Goal: Task Accomplishment & Management: Complete application form

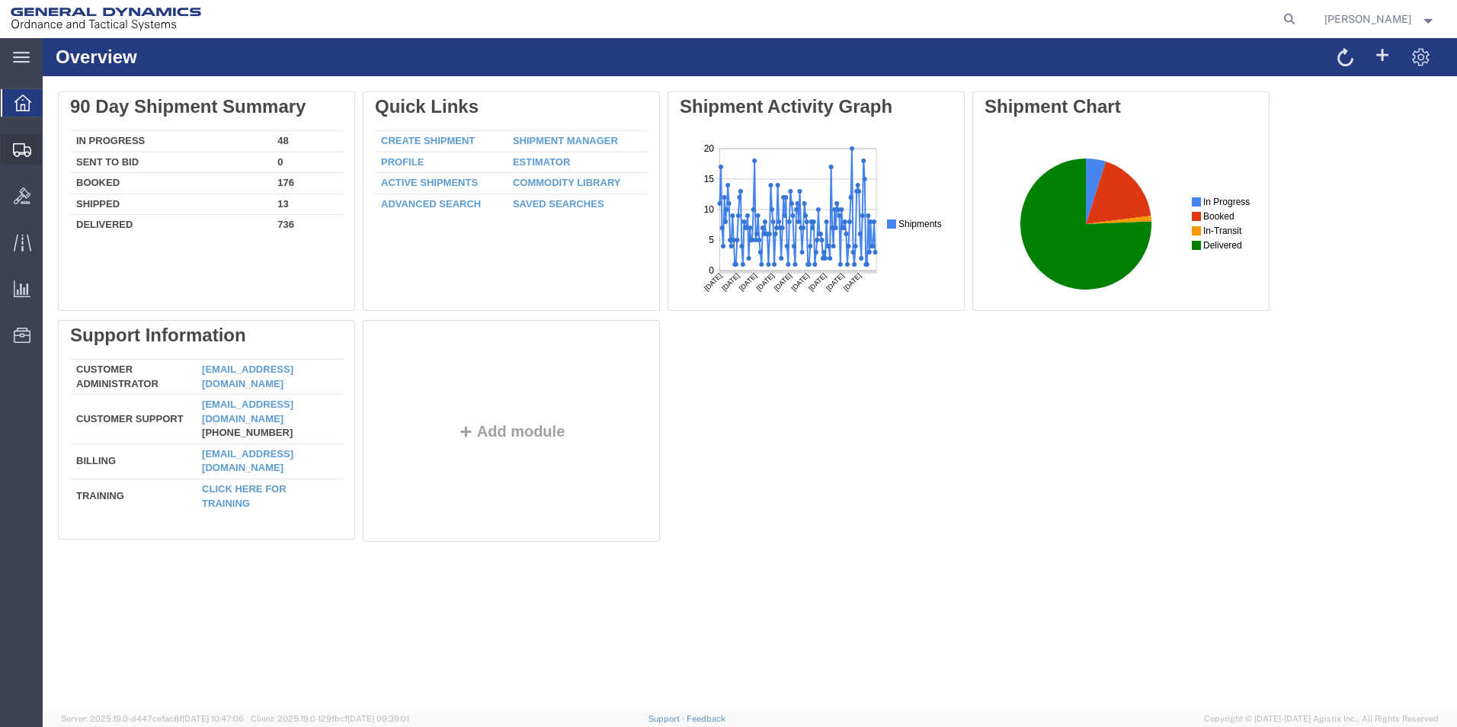
click at [0, 0] on span "Create Shipment" at bounding box center [0, 0] width 0 height 0
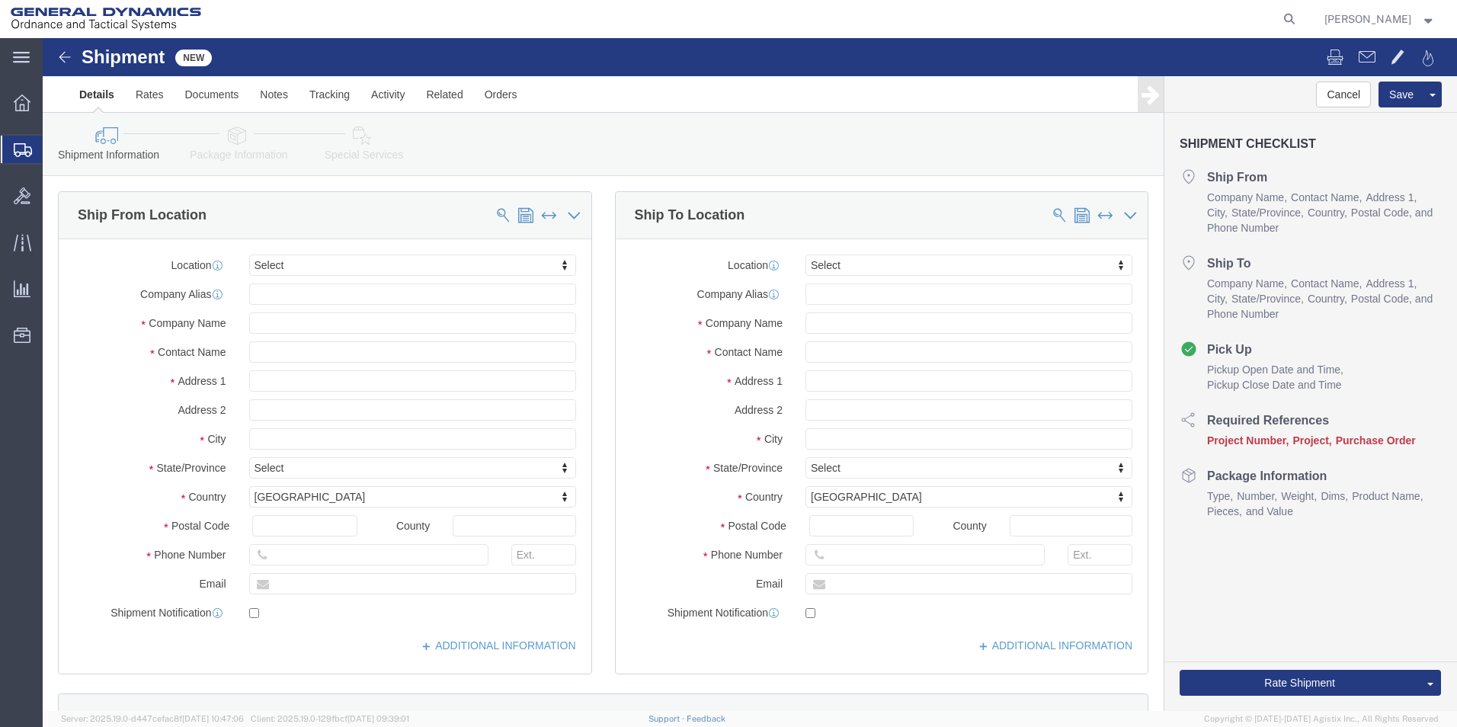
select select
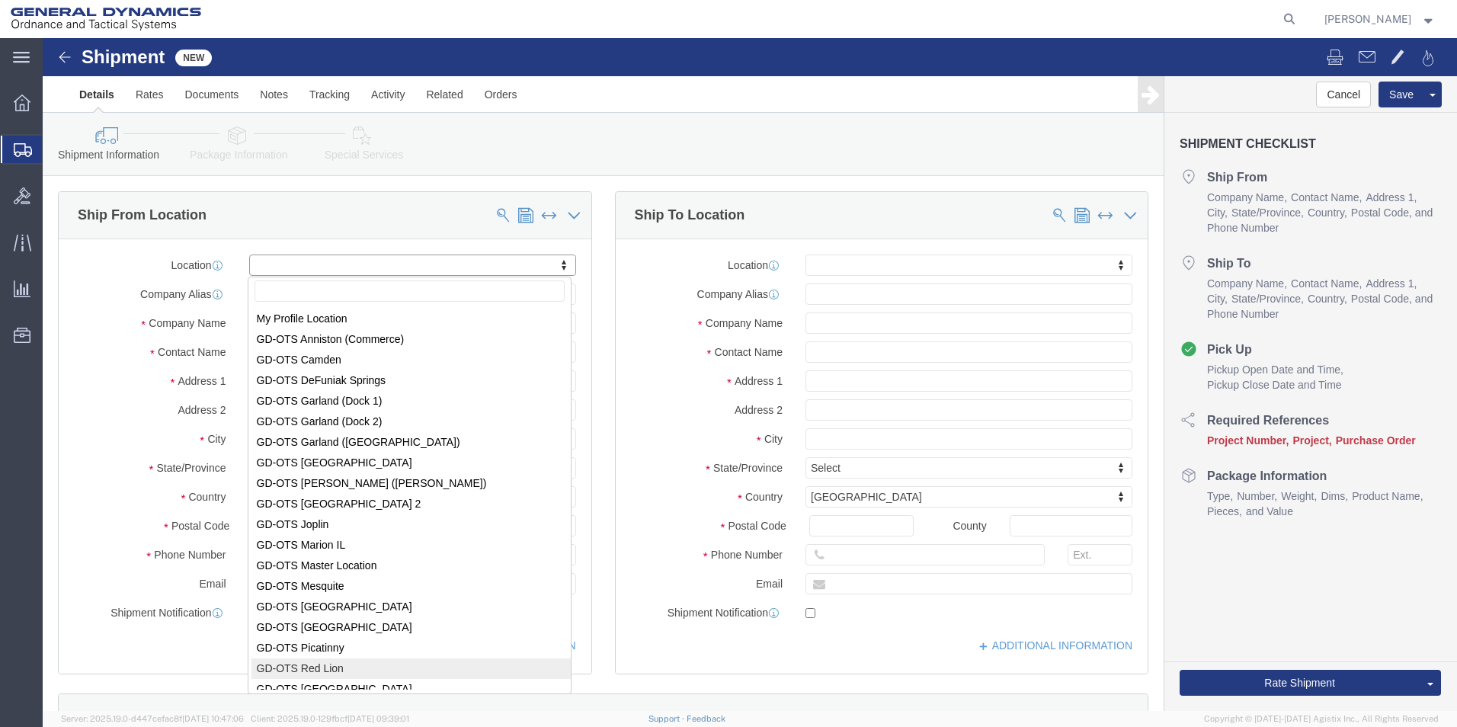
scroll to position [2, 0]
select select "310"
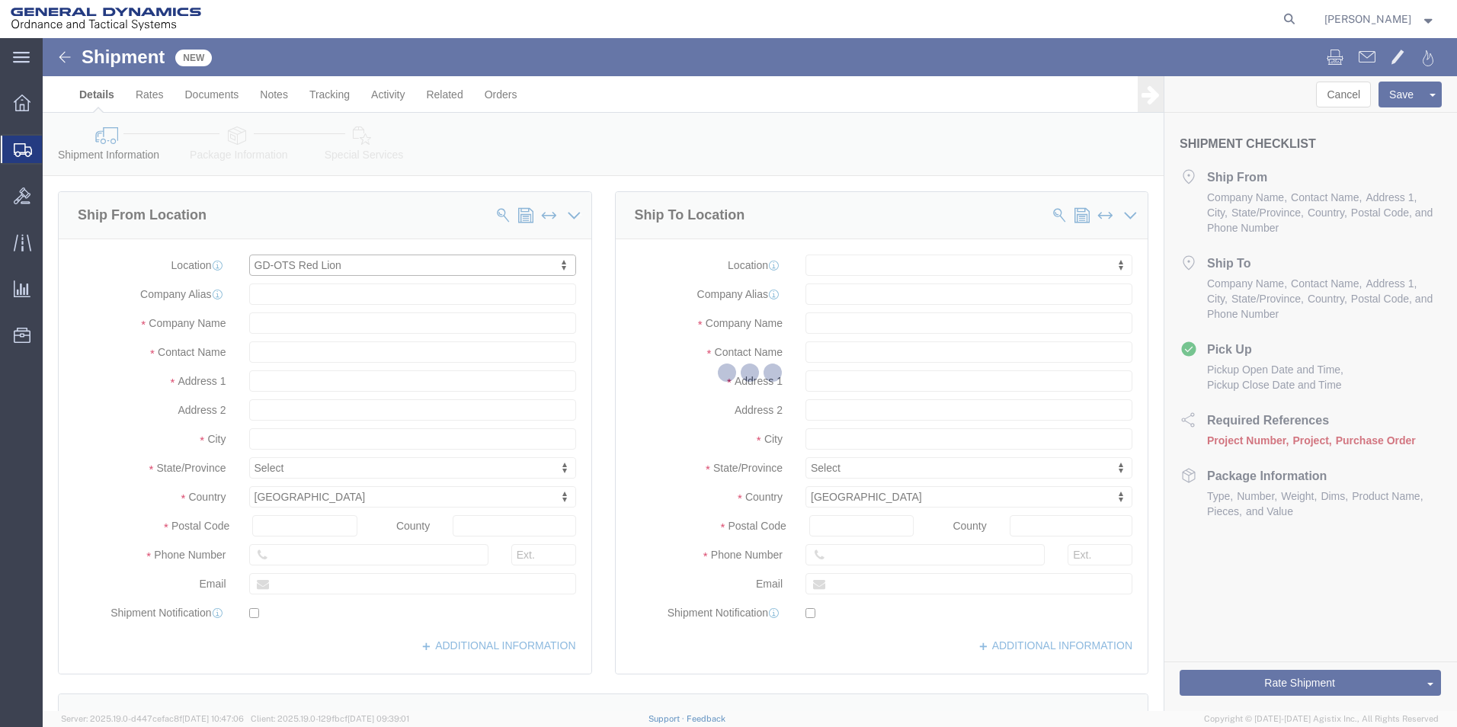
type input "[STREET_ADDRESS]"
type input "17356"
type input "[PHONE_NUMBER]"
type input "REDLPAHIG0"
type input "General Dynamics - OTS"
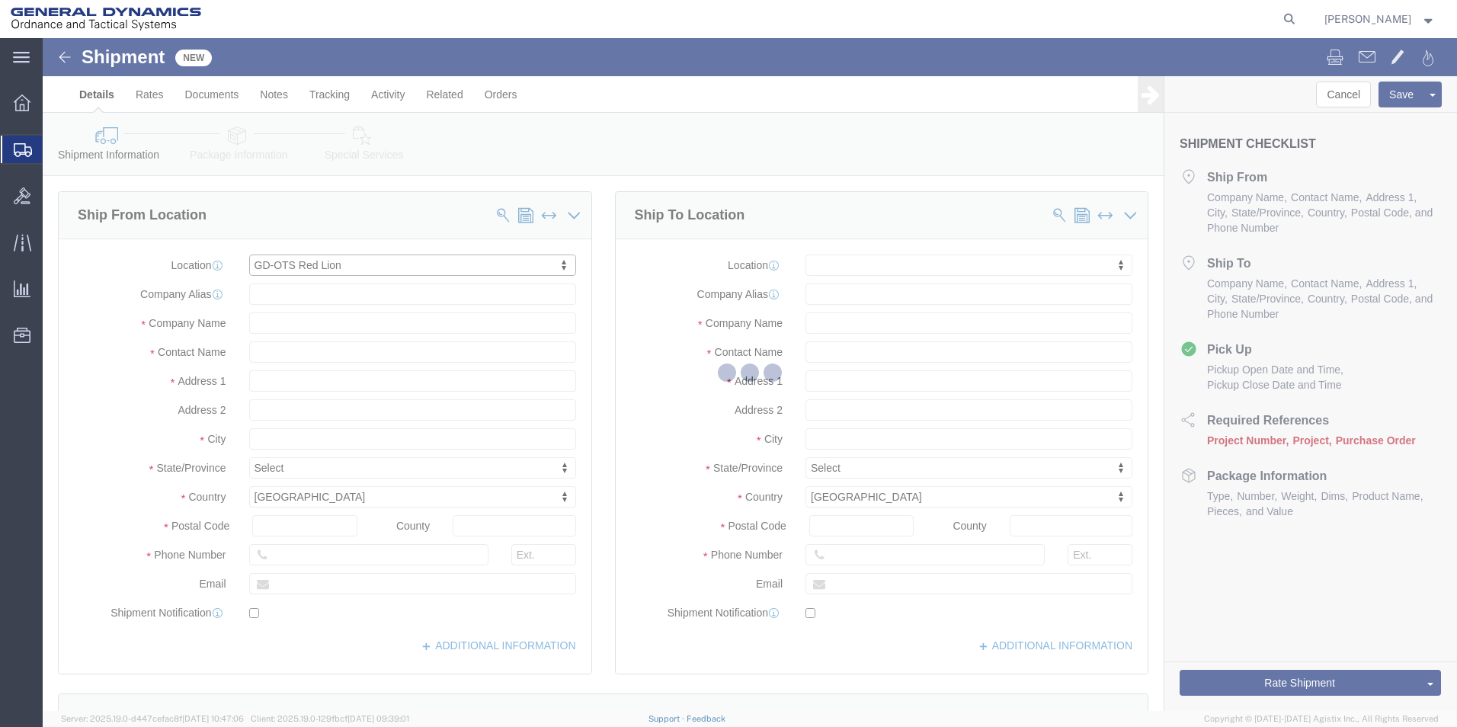
type input "Red Lion"
select select "PA"
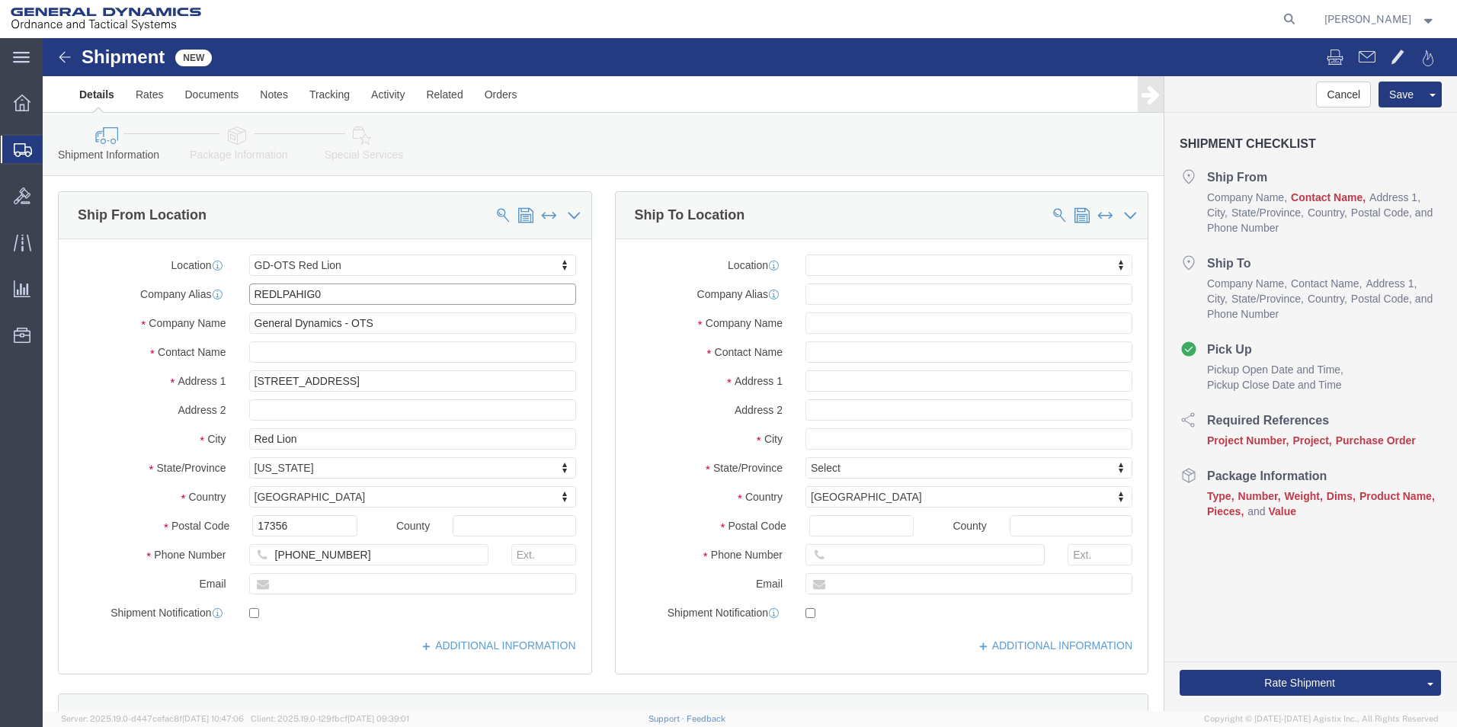
click div "Location GD-OTS Red Lion My Profile Location [GEOGRAPHIC_DATA]-OTS [GEOGRAPHIC_…"
click input "text"
type input "[PERSON_NAME] [PERSON_NAME]"
click input "text"
type input "BUILDING 1"
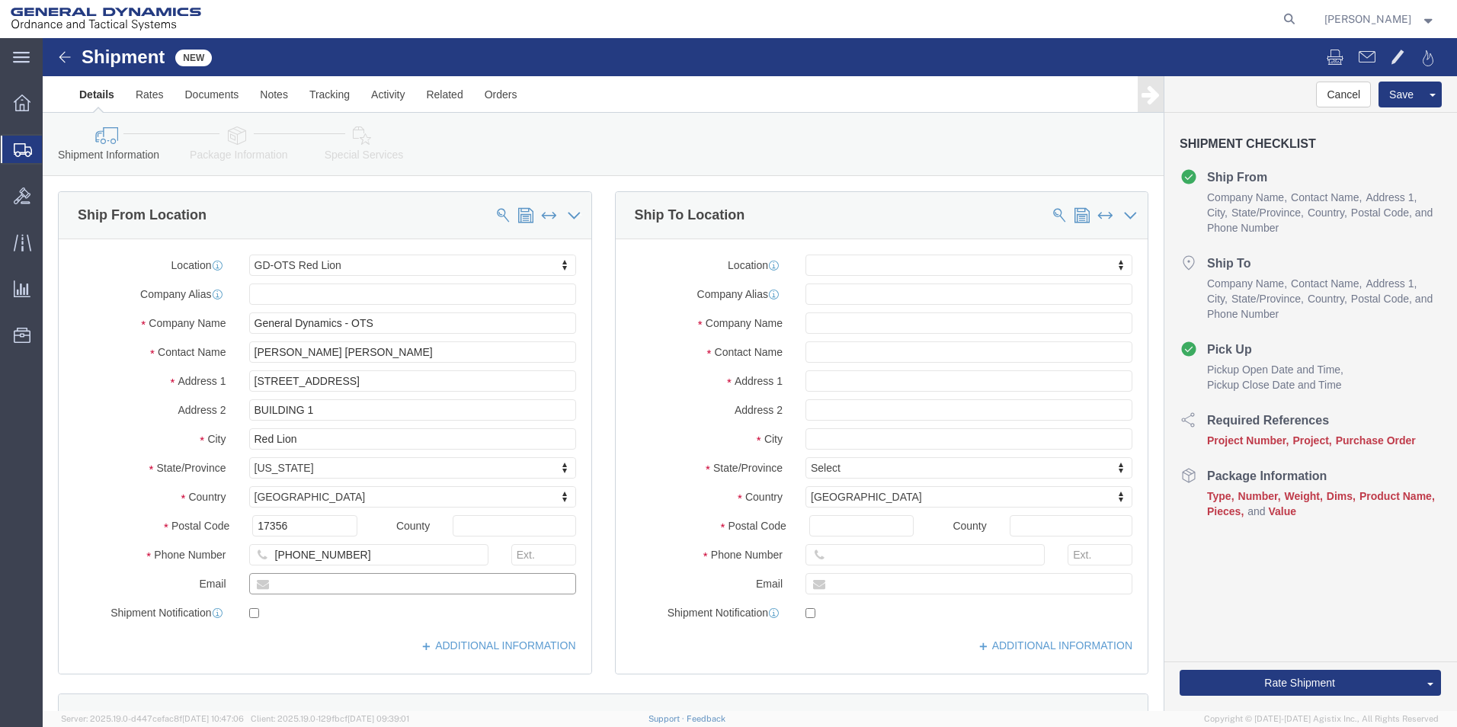
click input "text"
type input "[EMAIL_ADDRESS][DOMAIN_NAME]"
checkbox input "true"
click input "text"
type input "[PERSON_NAME]"
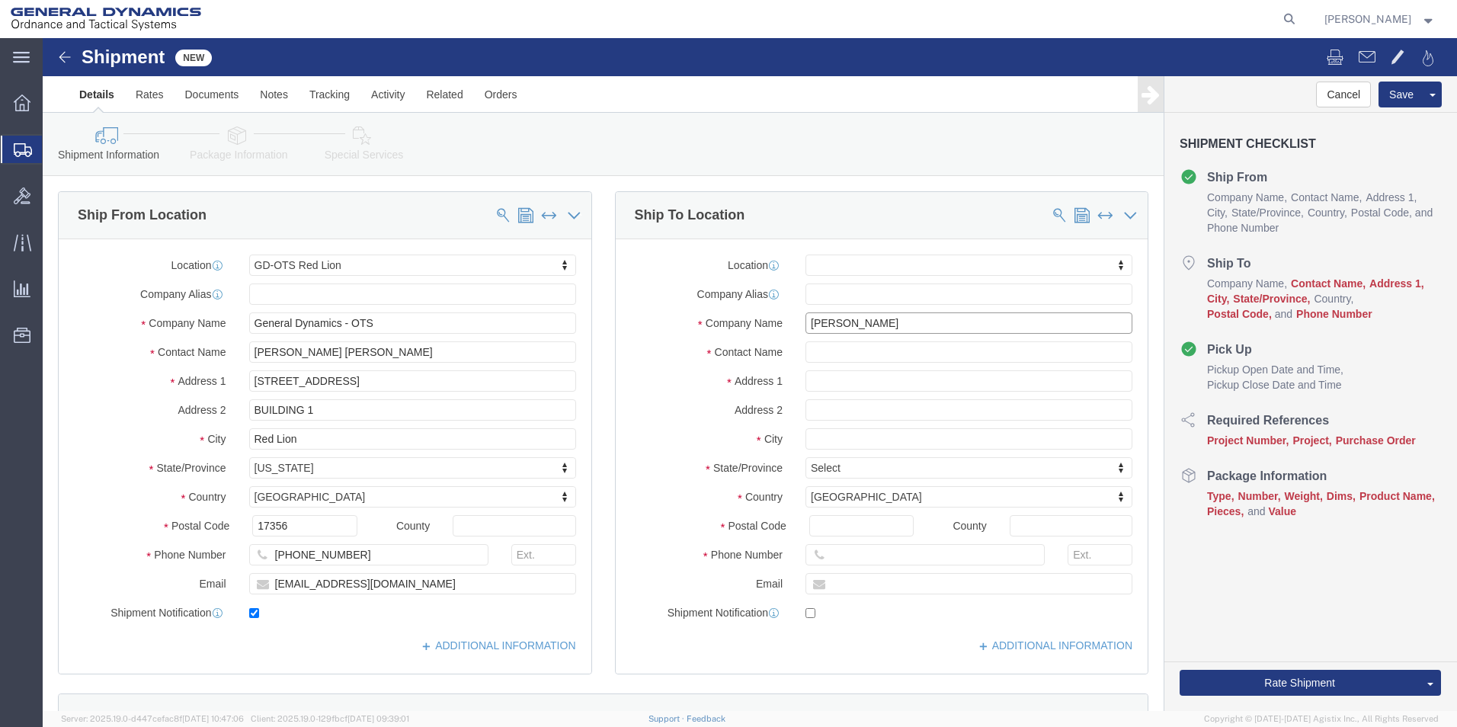
drag, startPoint x: 880, startPoint y: 284, endPoint x: 655, endPoint y: 290, distance: 225.7
click div "Company Name [PERSON_NAME]"
type input "MS2"
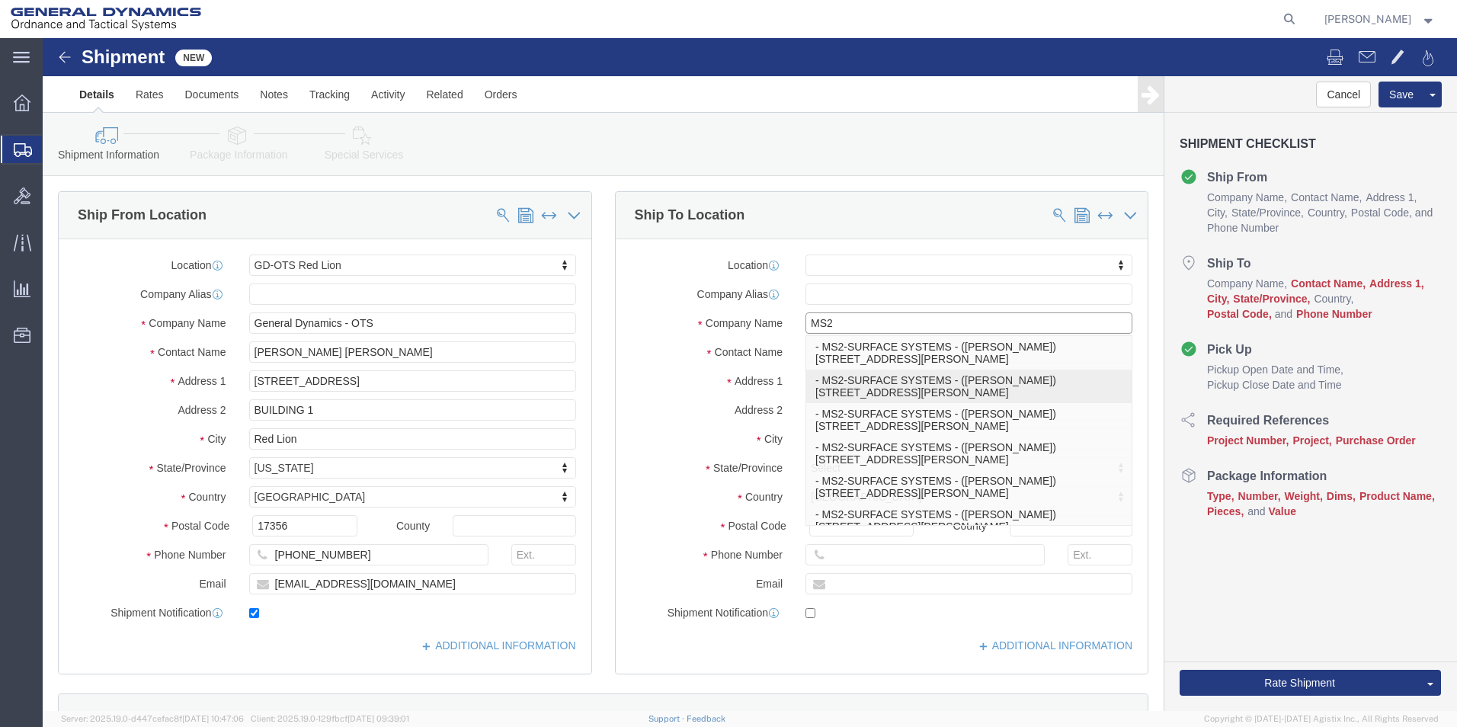
click p "- MS2-SURFACE SYSTEMS - ([PERSON_NAME]) [STREET_ADDRESS][PERSON_NAME]"
select select
type input "[STREET_ADDRESS][PERSON_NAME]"
type input "08057-3054"
type input "[PHONE_NUMBER]"
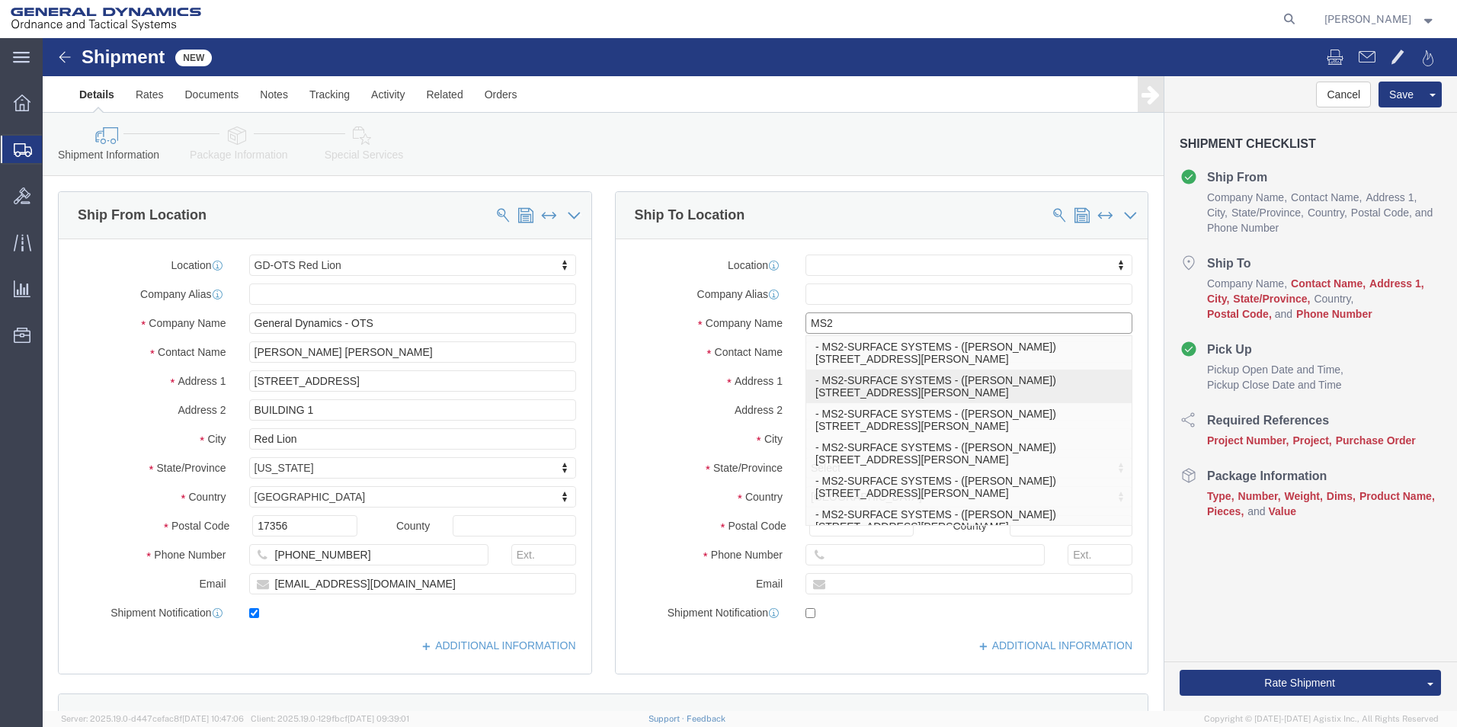
type input "MS2-SURFACE SYSTEMS"
type input "[PERSON_NAME]"
type input "MOORESTOWN"
select select "NJ"
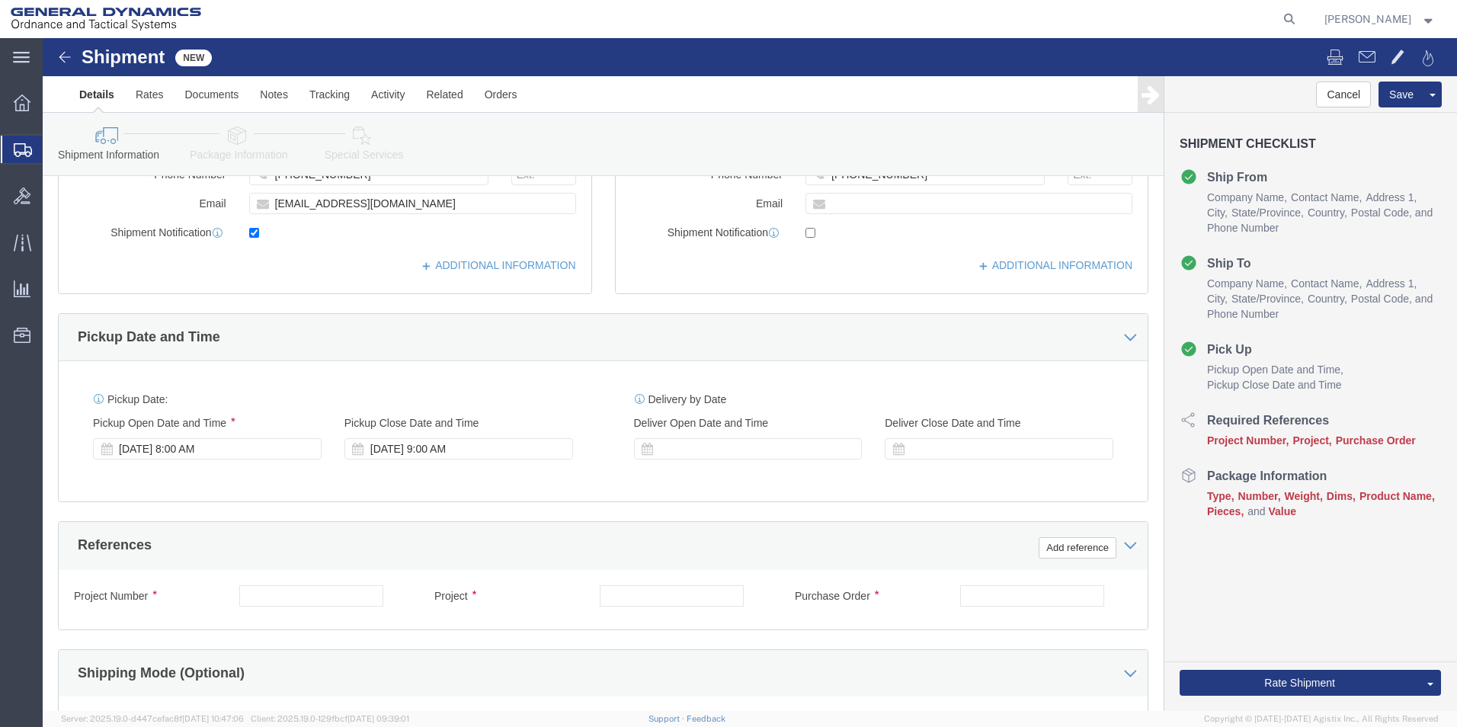
scroll to position [381, 0]
type input "MS2-SURFACE SYSTEMS"
click div "[DATE] 9:00 AM"
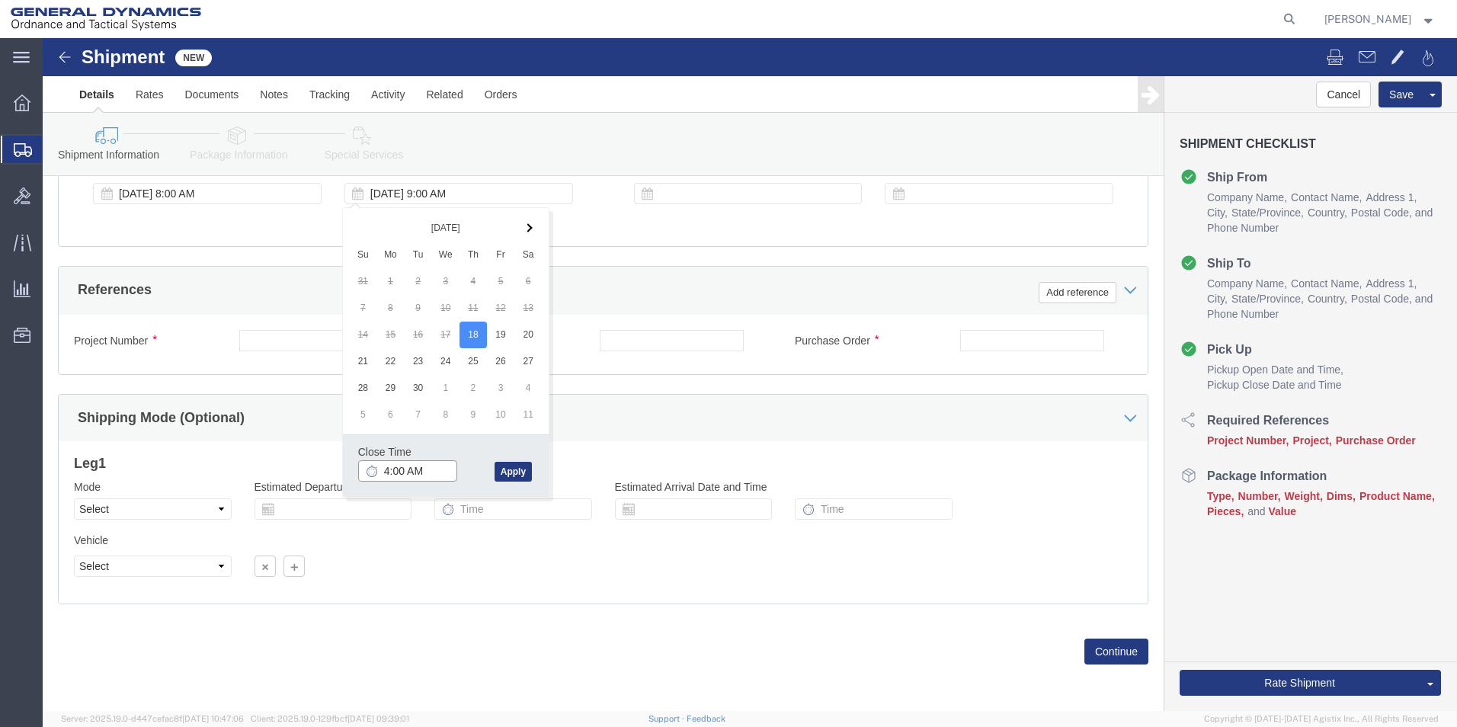
click input "4:00 AM"
click input "4:30 AM"
type input "4:30 PM"
click button "Apply"
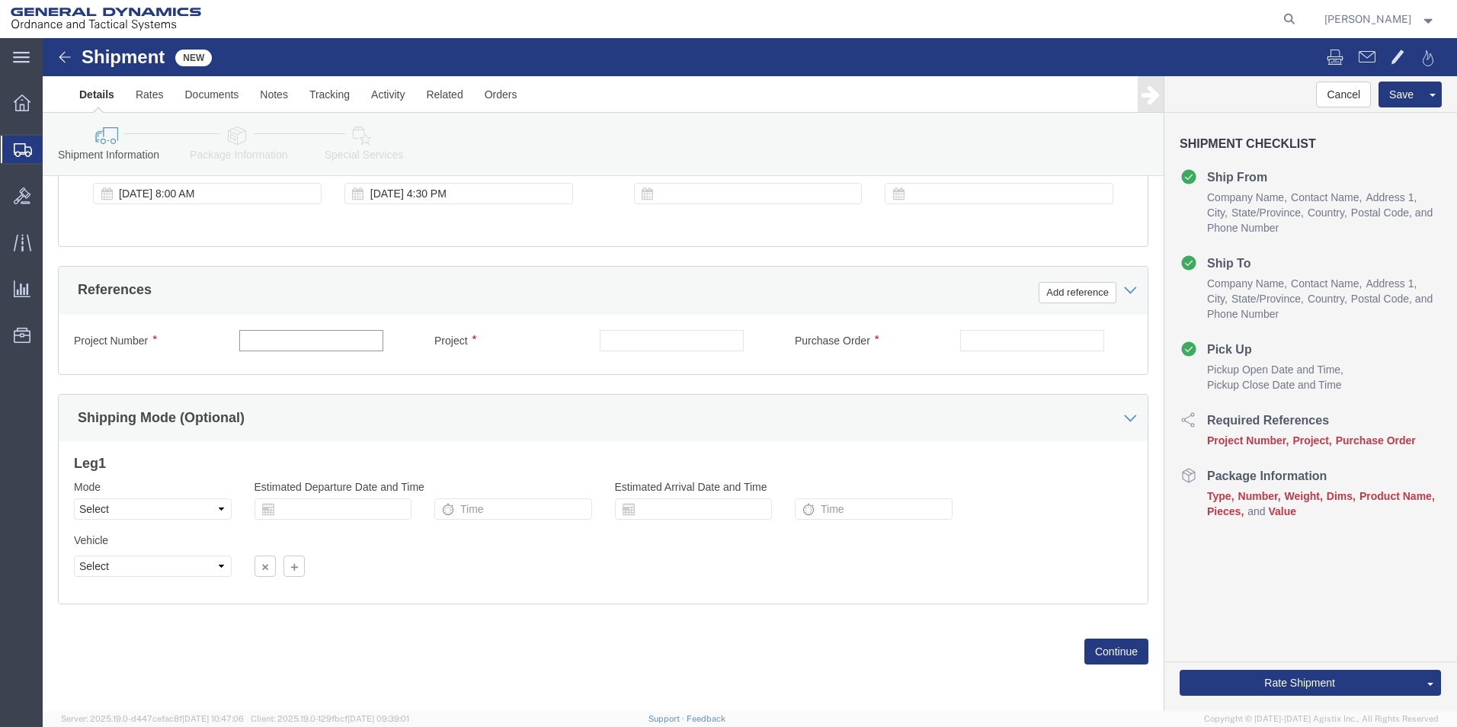
click input "text"
type input "63251"
click input "text"
click input "6351"
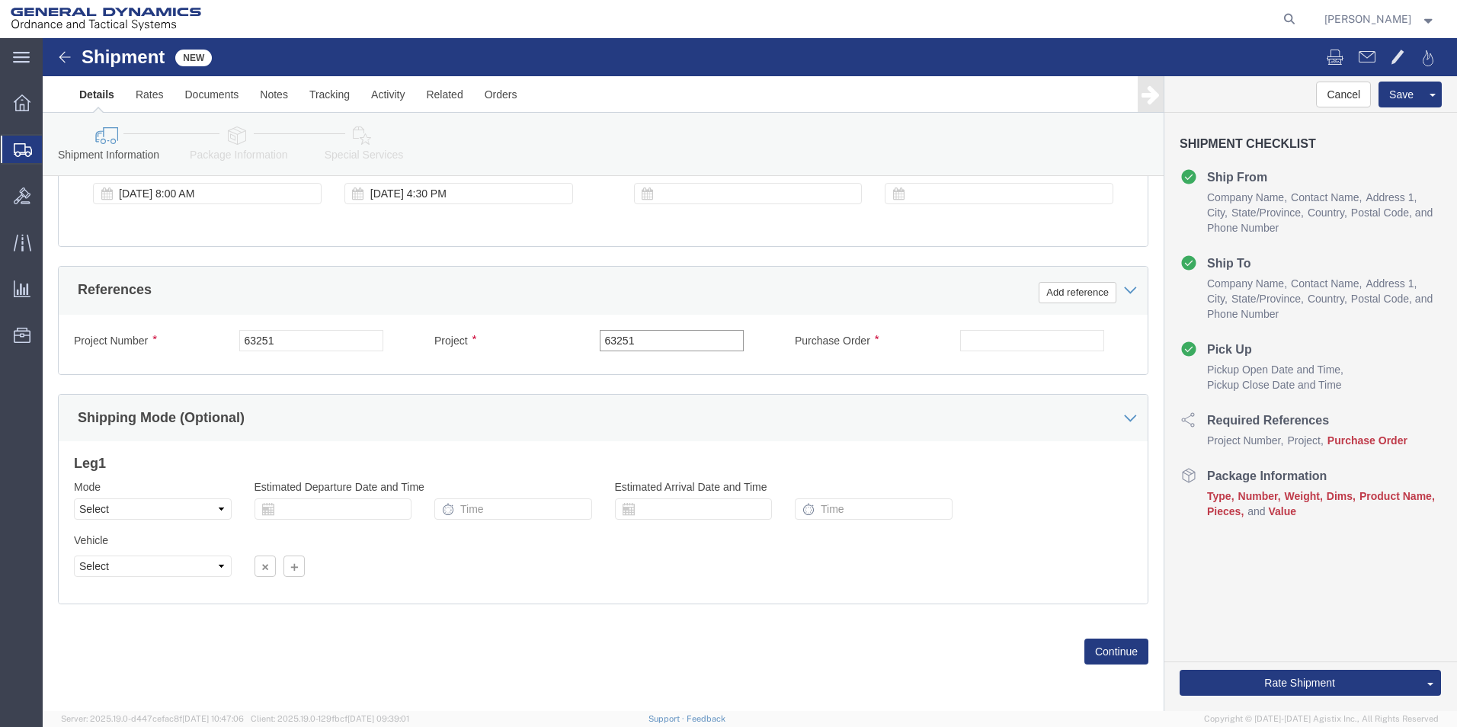
type input "63251"
click input "text"
type input "109552"
click button "Continue"
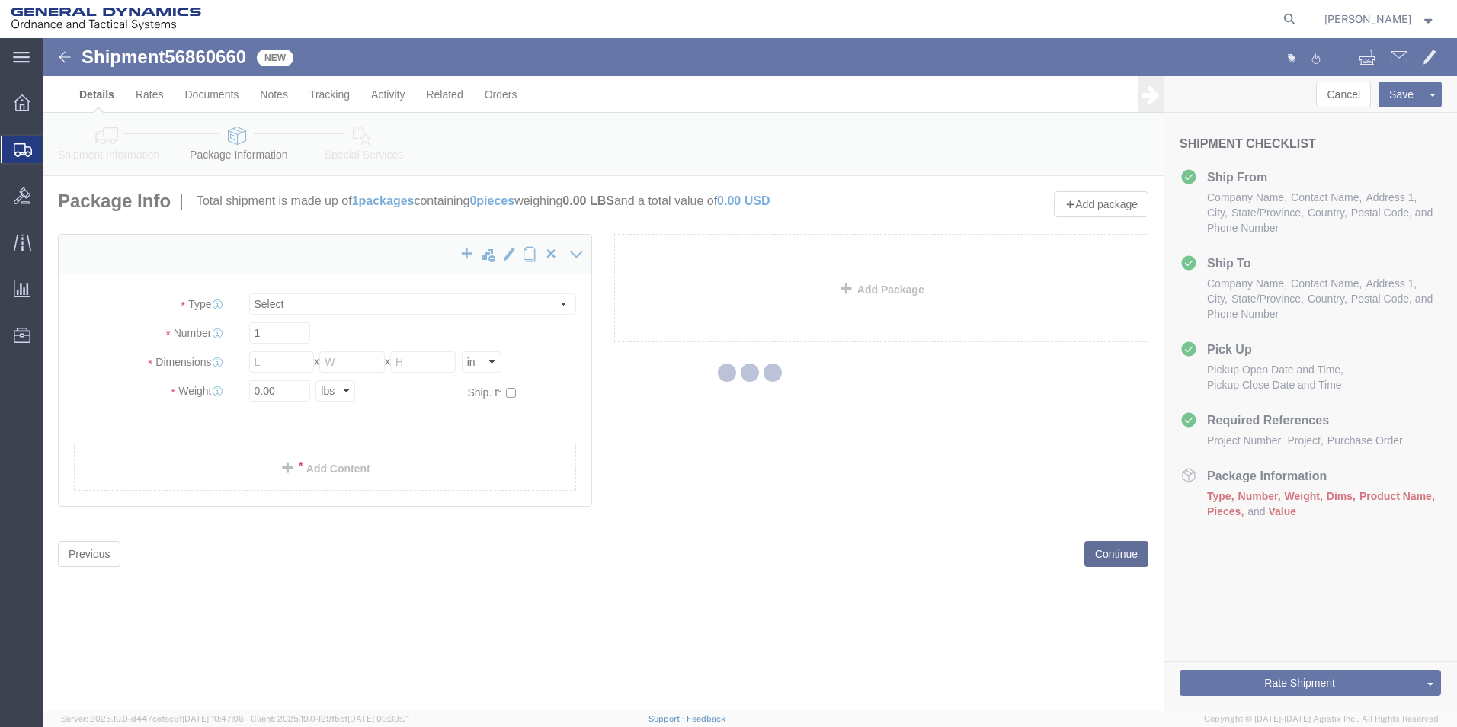
select select "CBOX"
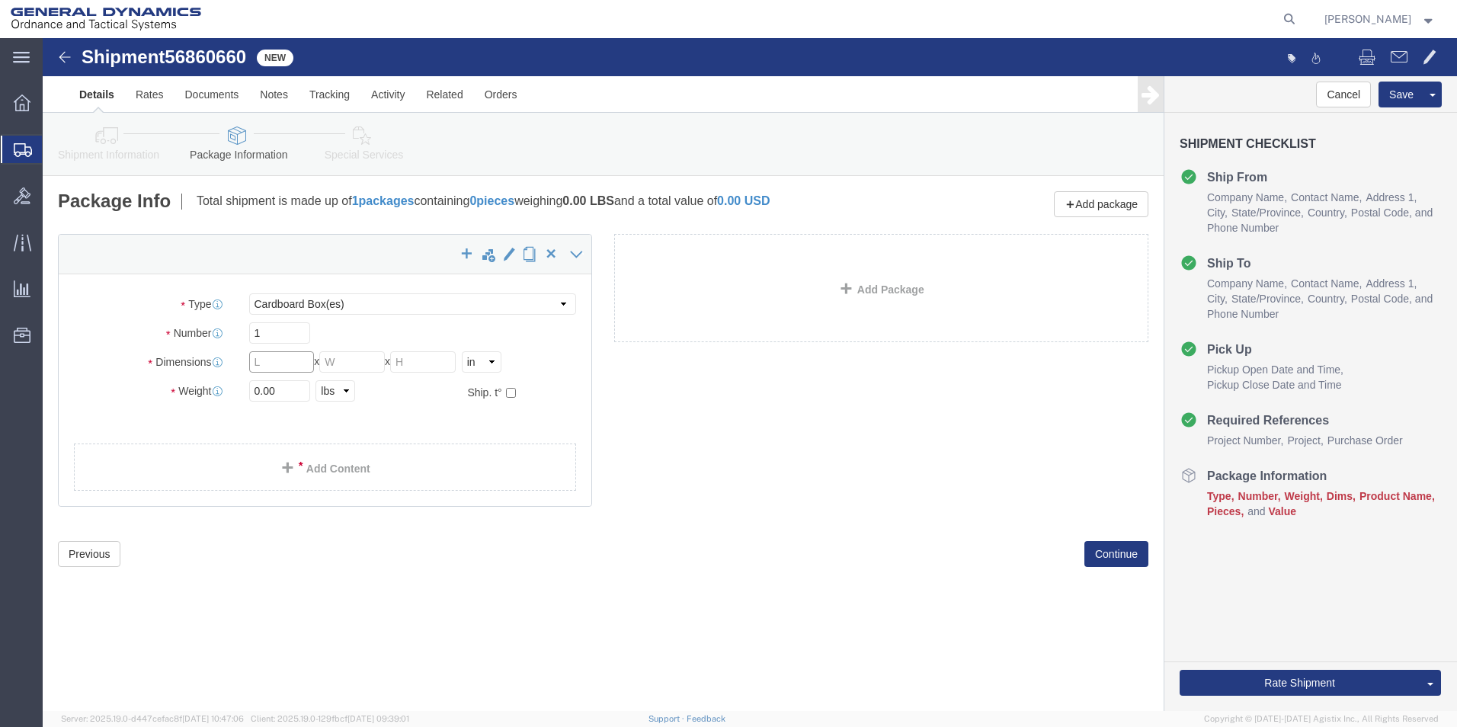
click input "text"
type input "12"
click input "text"
type input "12"
click input "text"
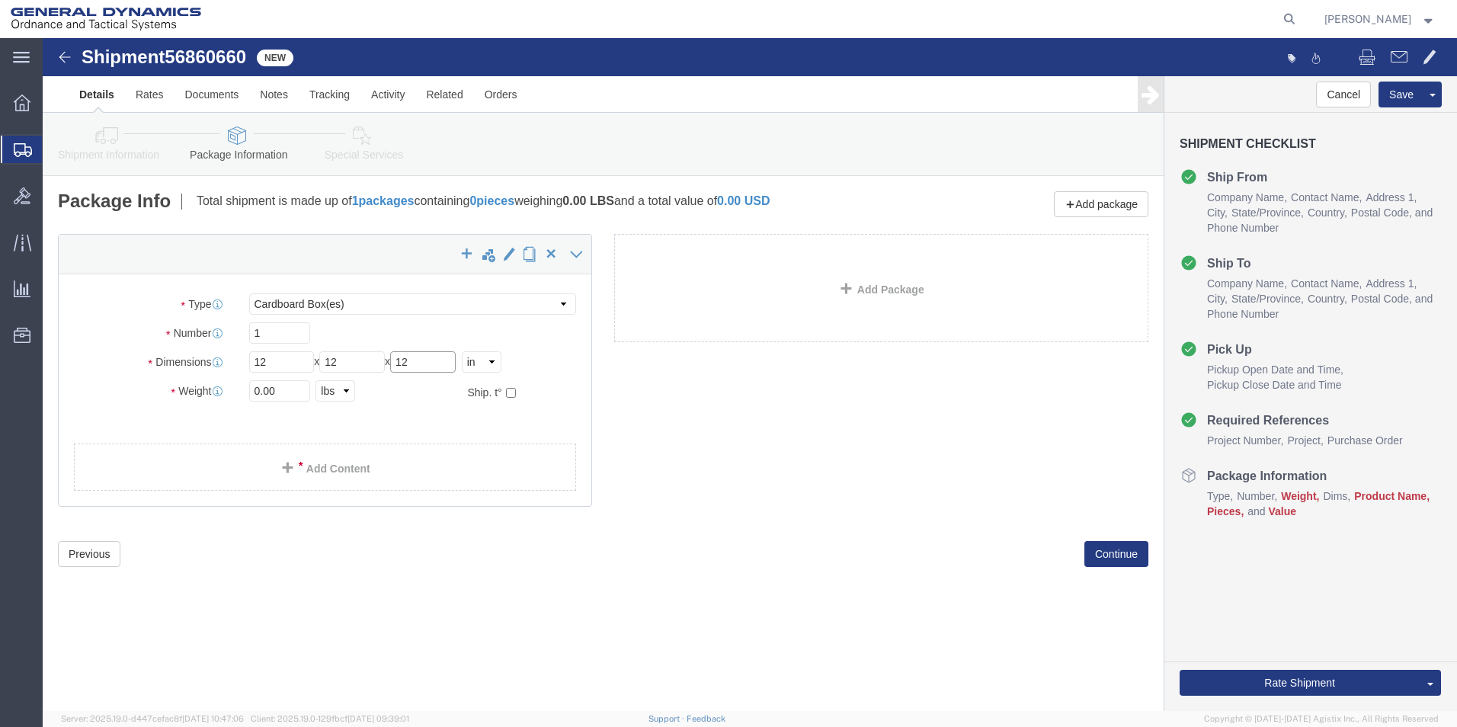
type input "12"
click input "0.00"
type input "16.00"
click link "Add Content"
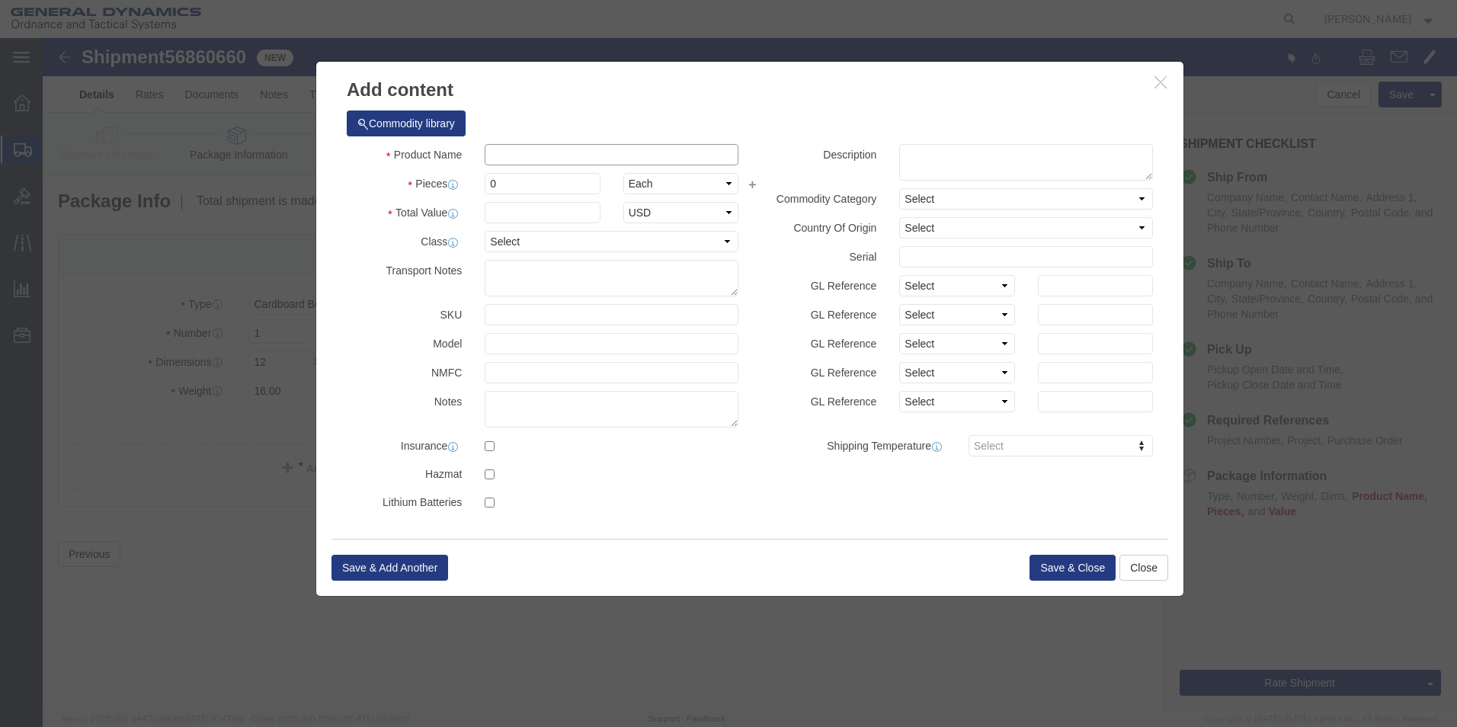
click input "text"
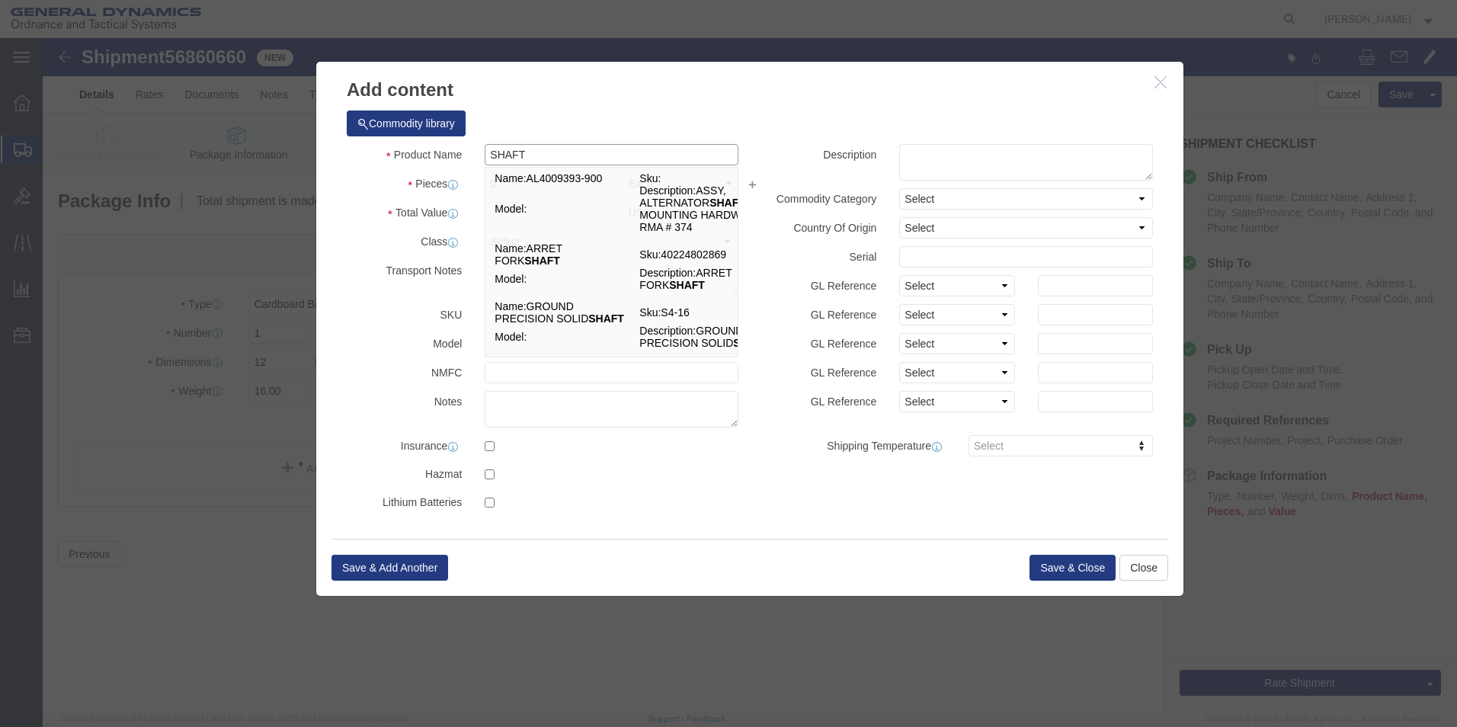
type input "SHAFT"
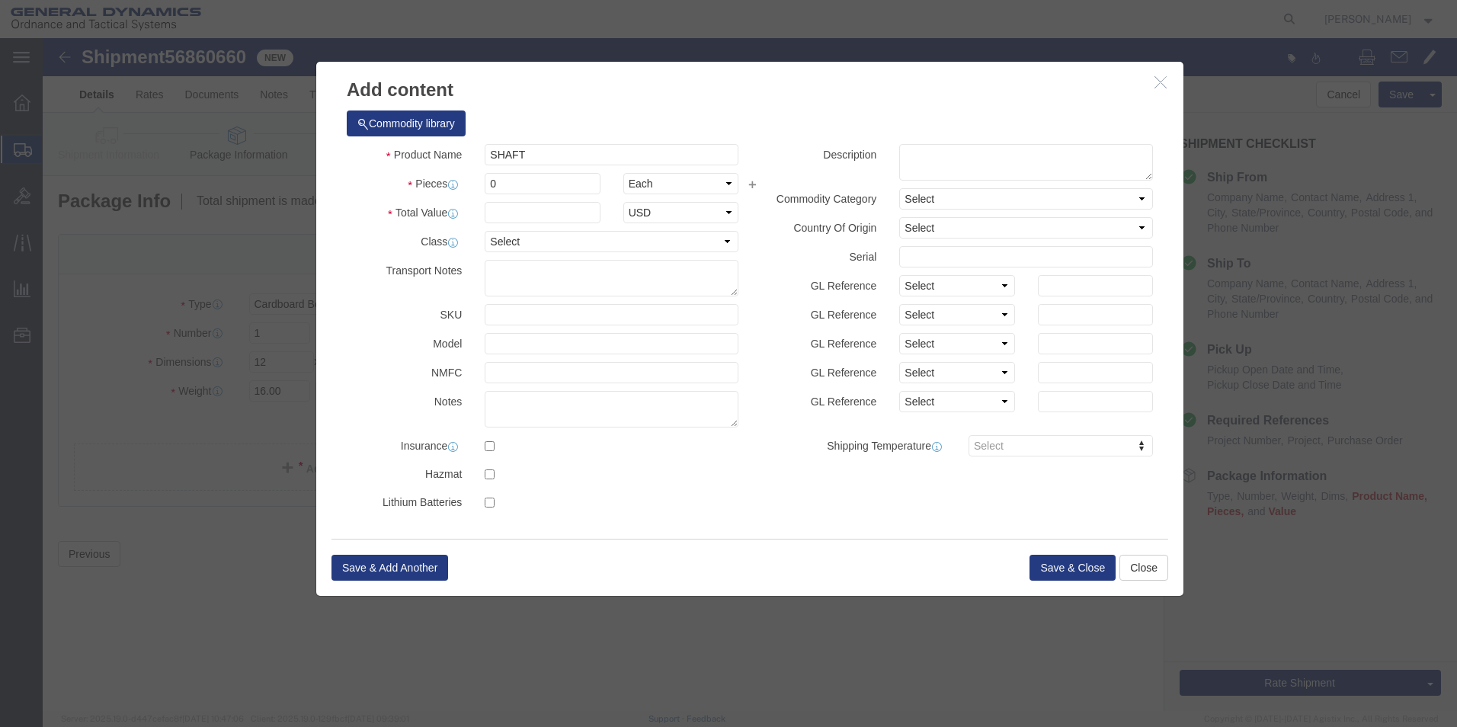
click div "Commodity library"
click div "Product Name SHAFT SHAFT Pieces 0 Select Bag Barrels 100Board Feet Bottle Box B…"
type input "82"
click input "text"
type input "100"
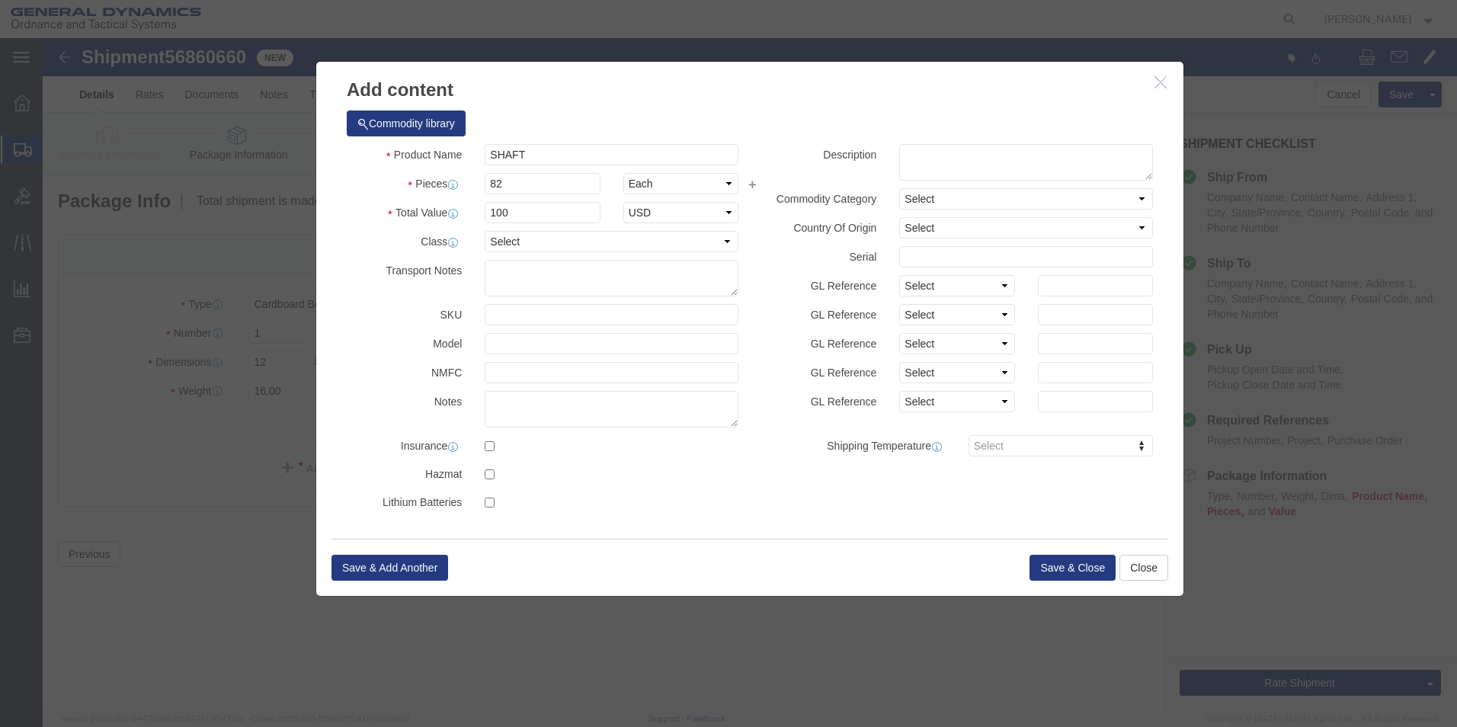
click div "Commodity library"
click button "Save & Close"
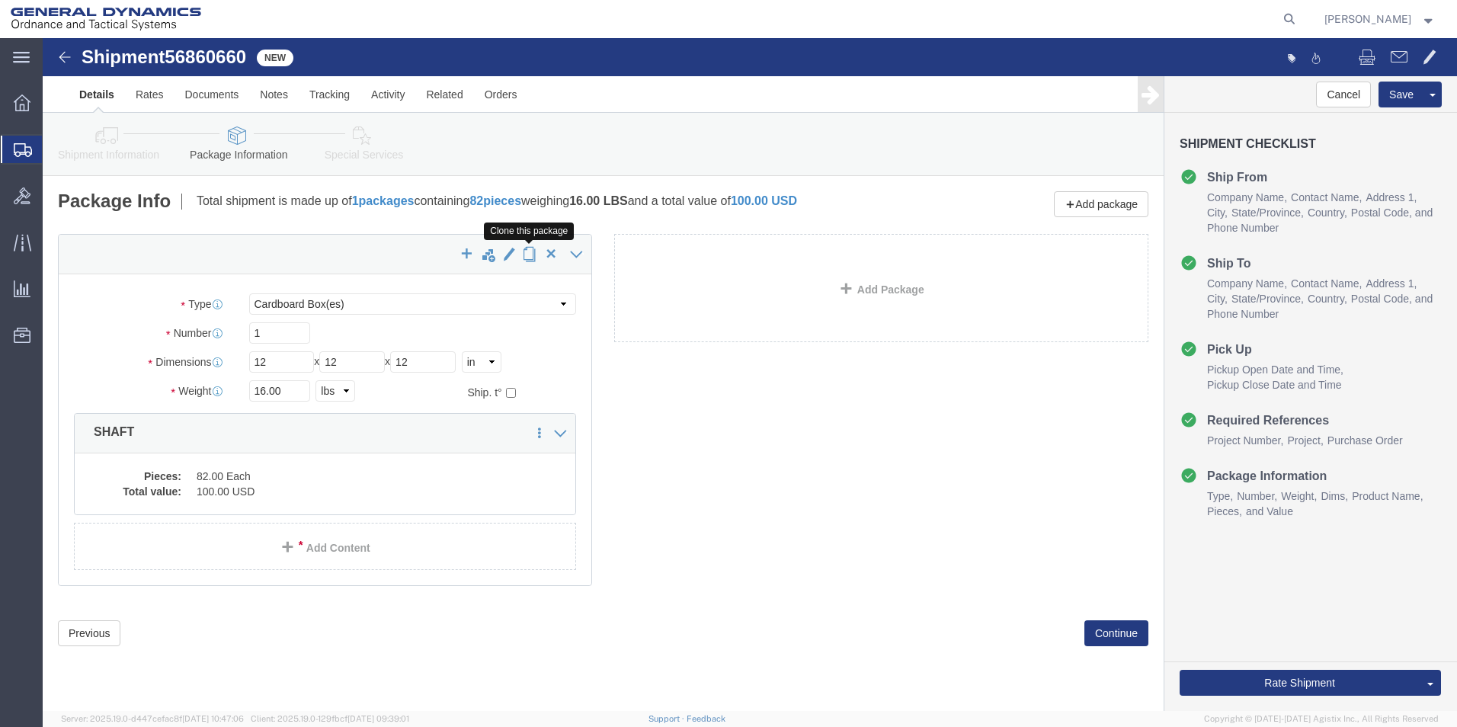
click span "button"
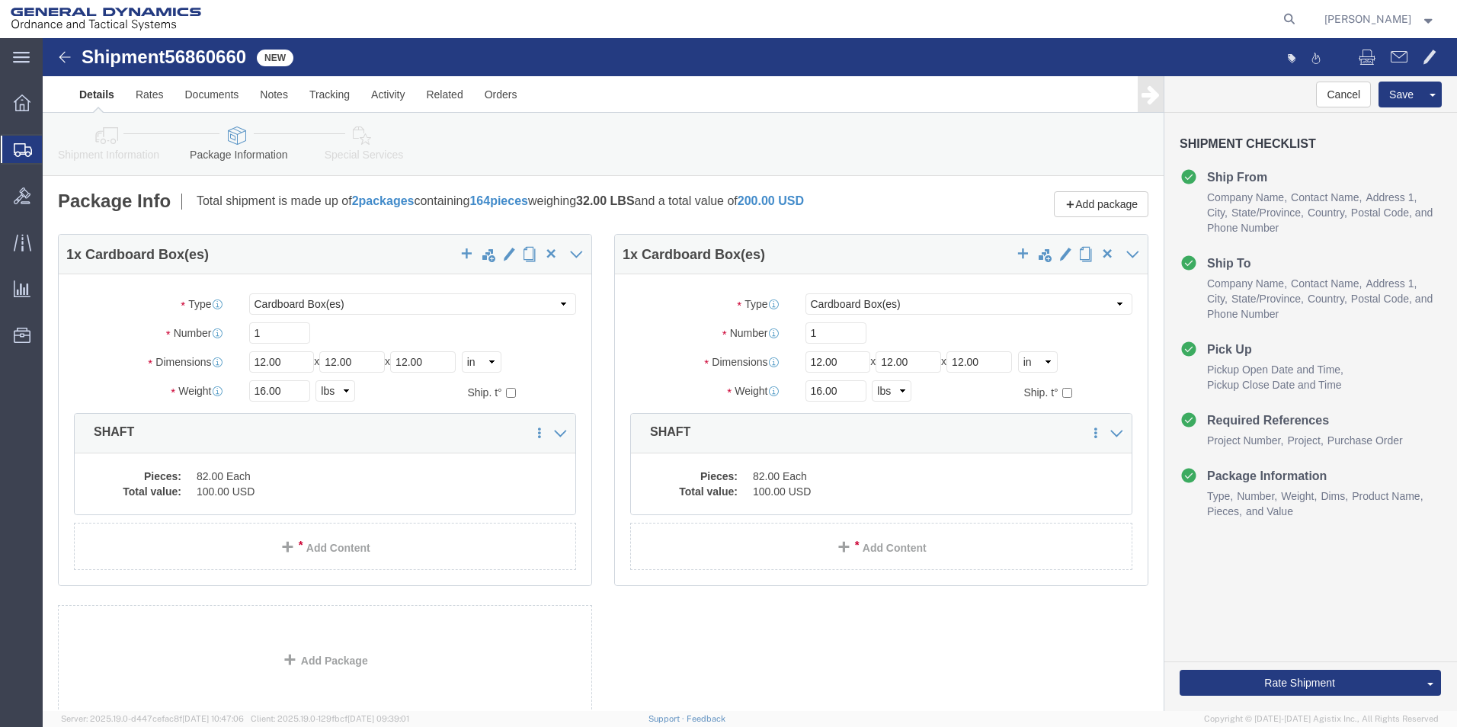
select select "CBOX"
click span "button"
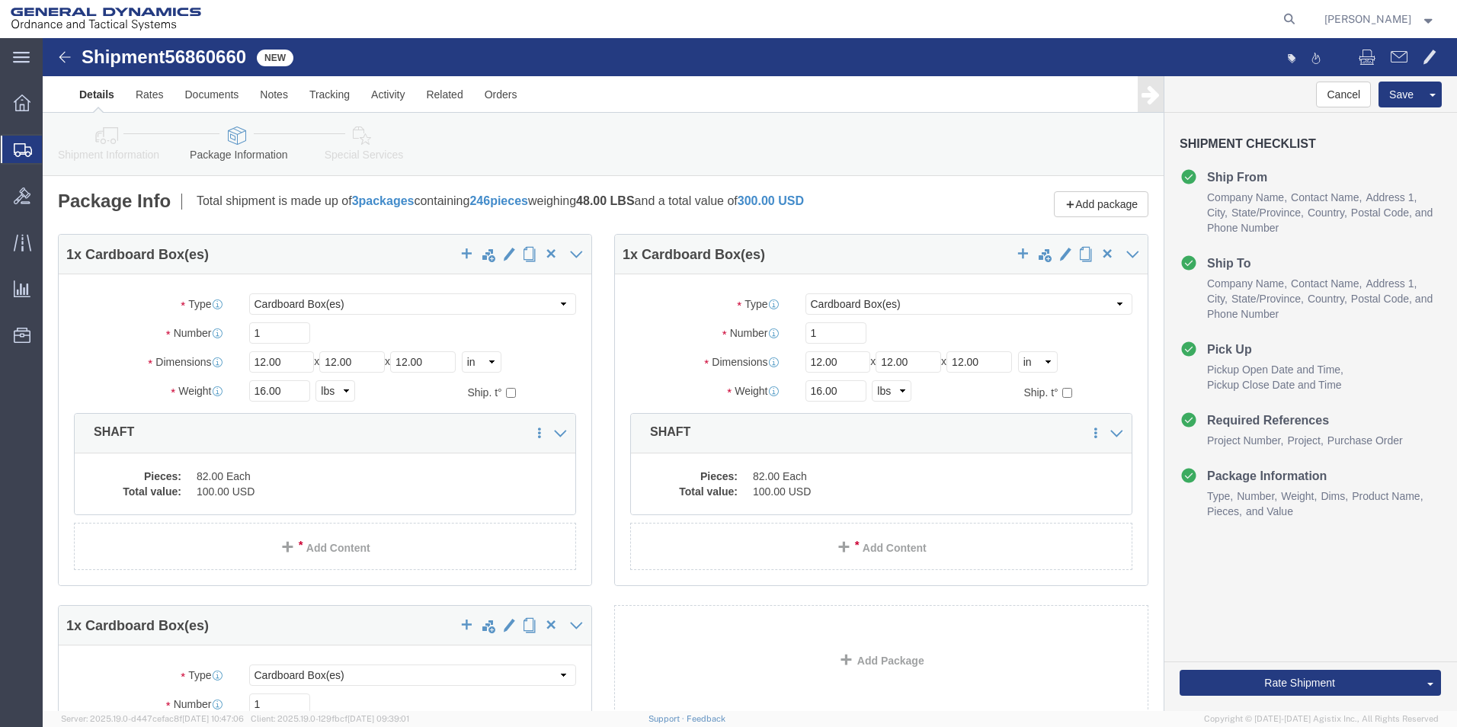
select select "CBOX"
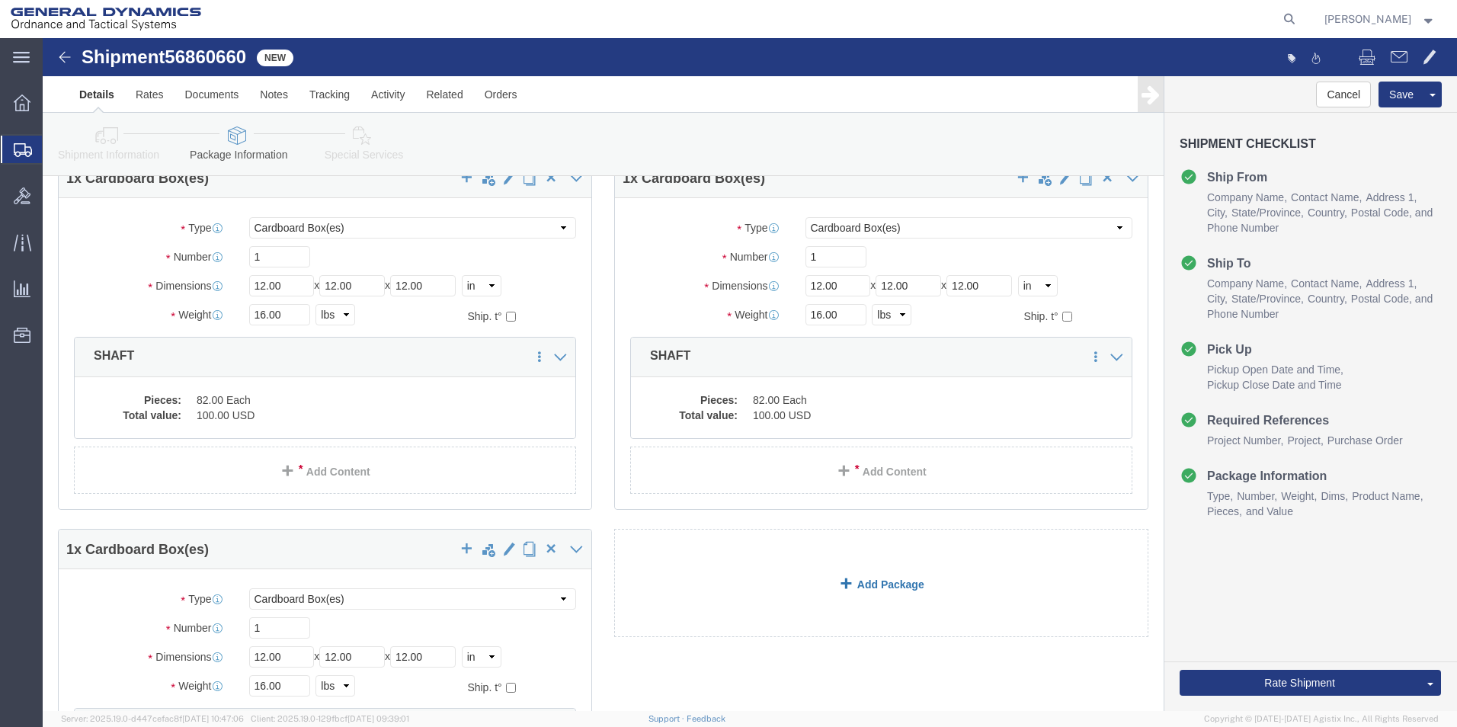
scroll to position [353, 0]
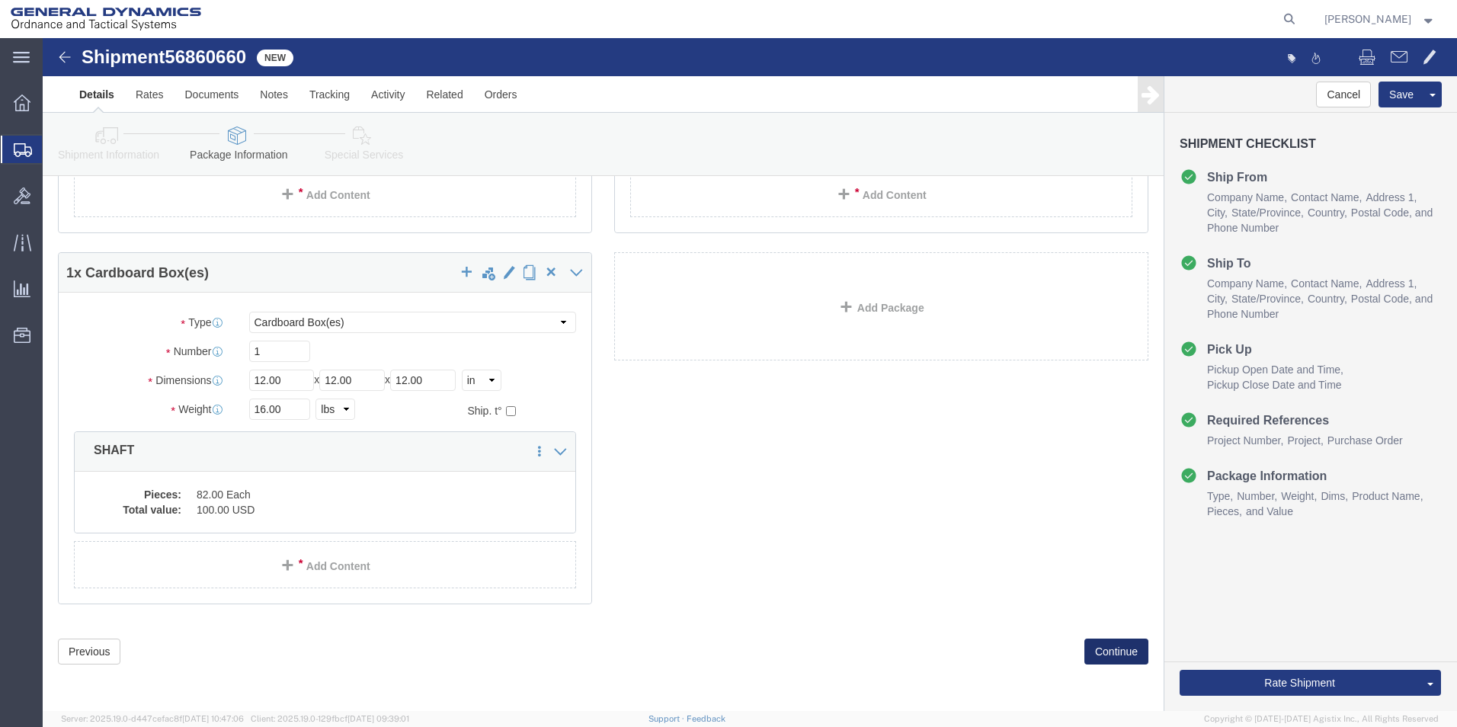
click button "Continue"
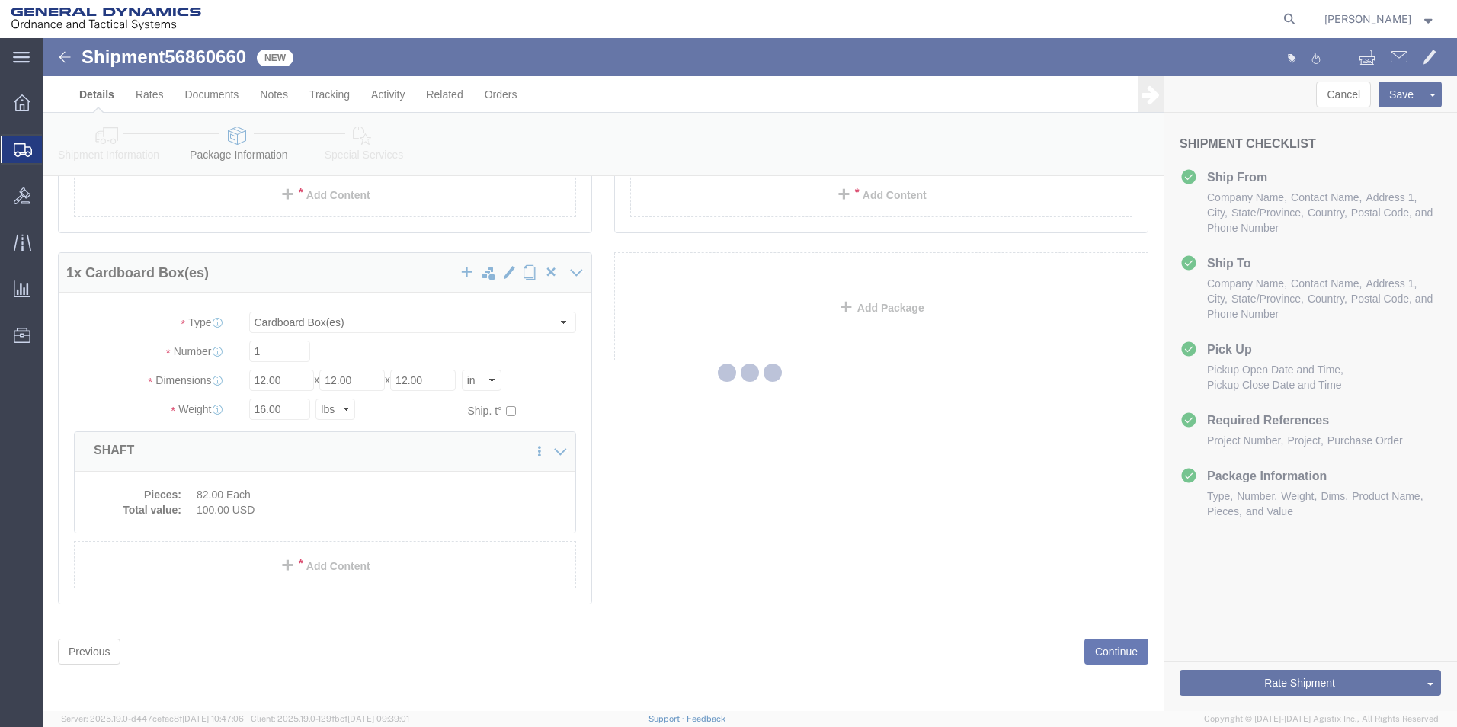
select select
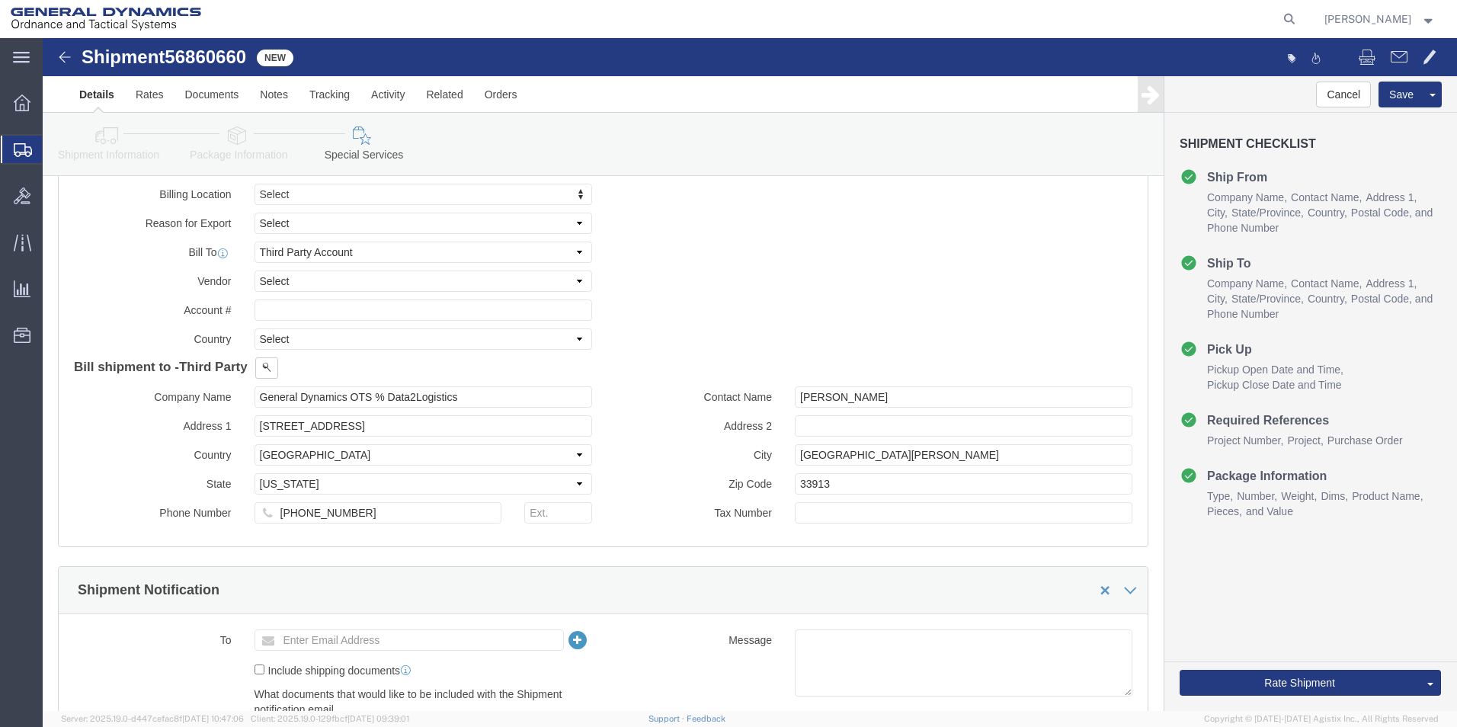
scroll to position [566, 0]
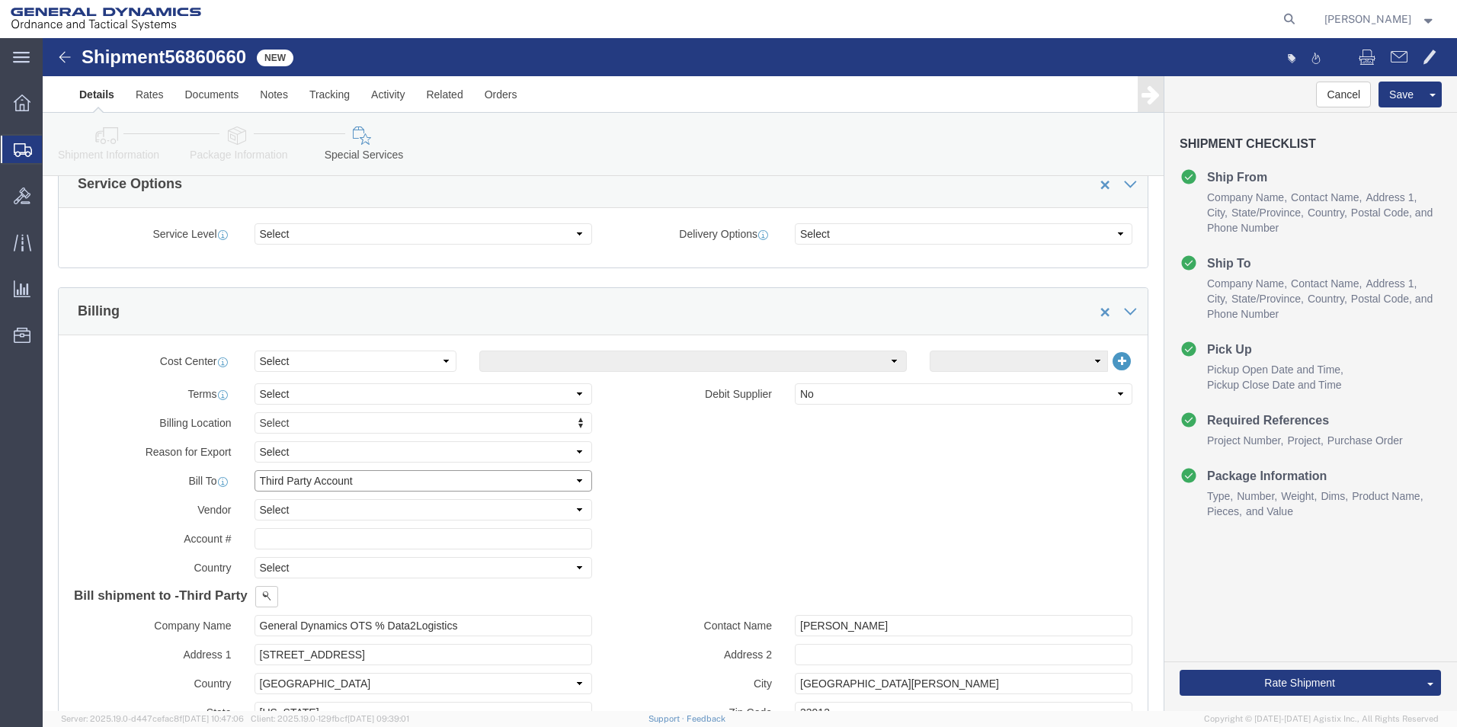
click select "Select Recipient Account Sender/Shipper Third Party Account"
select select "RCPN"
click select "Select Recipient Account Sender/Shipper Third Party Account"
type input "MS2-SURFACE SYSTEMS"
type input "[STREET_ADDRESS][PERSON_NAME]"
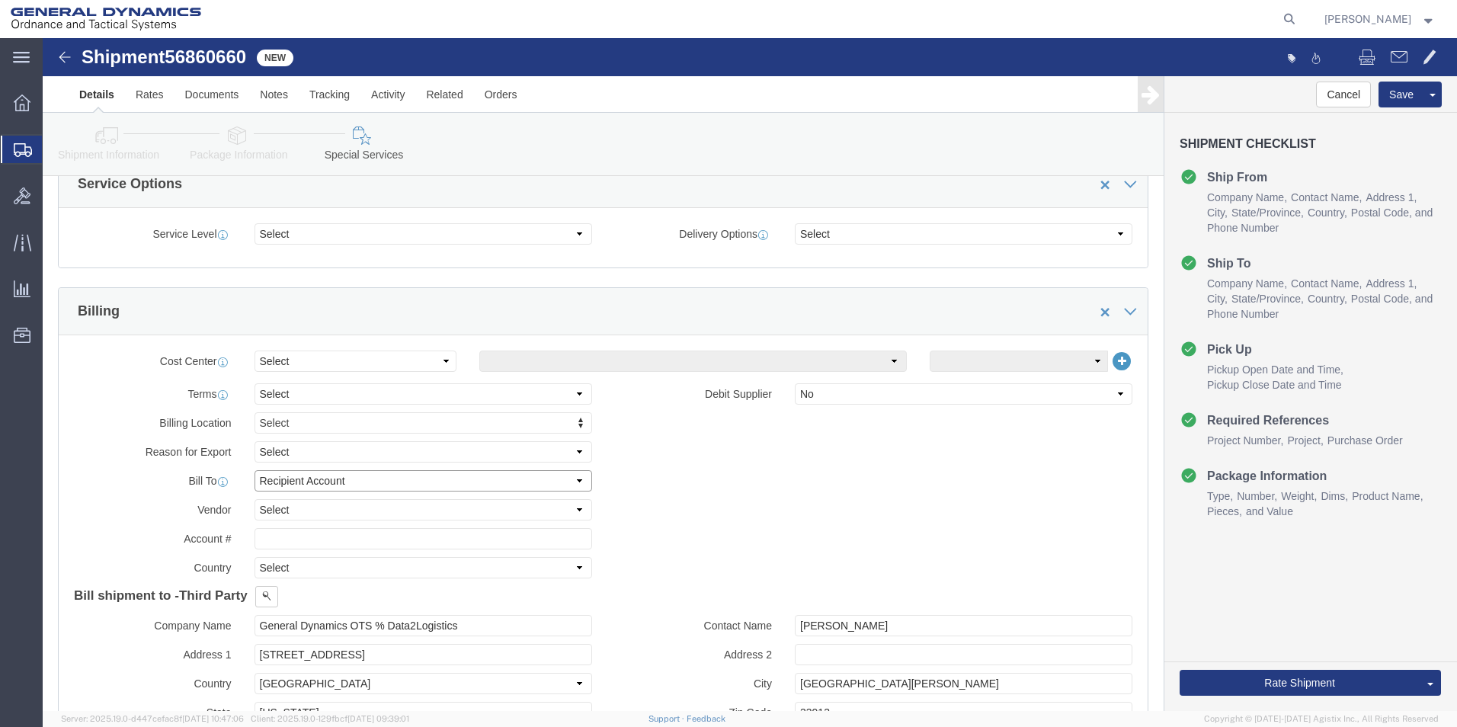
select select "US"
select select "NJ"
type input "[PHONE_NUMBER]"
type input "[PERSON_NAME]"
type input "MOORESTOWN"
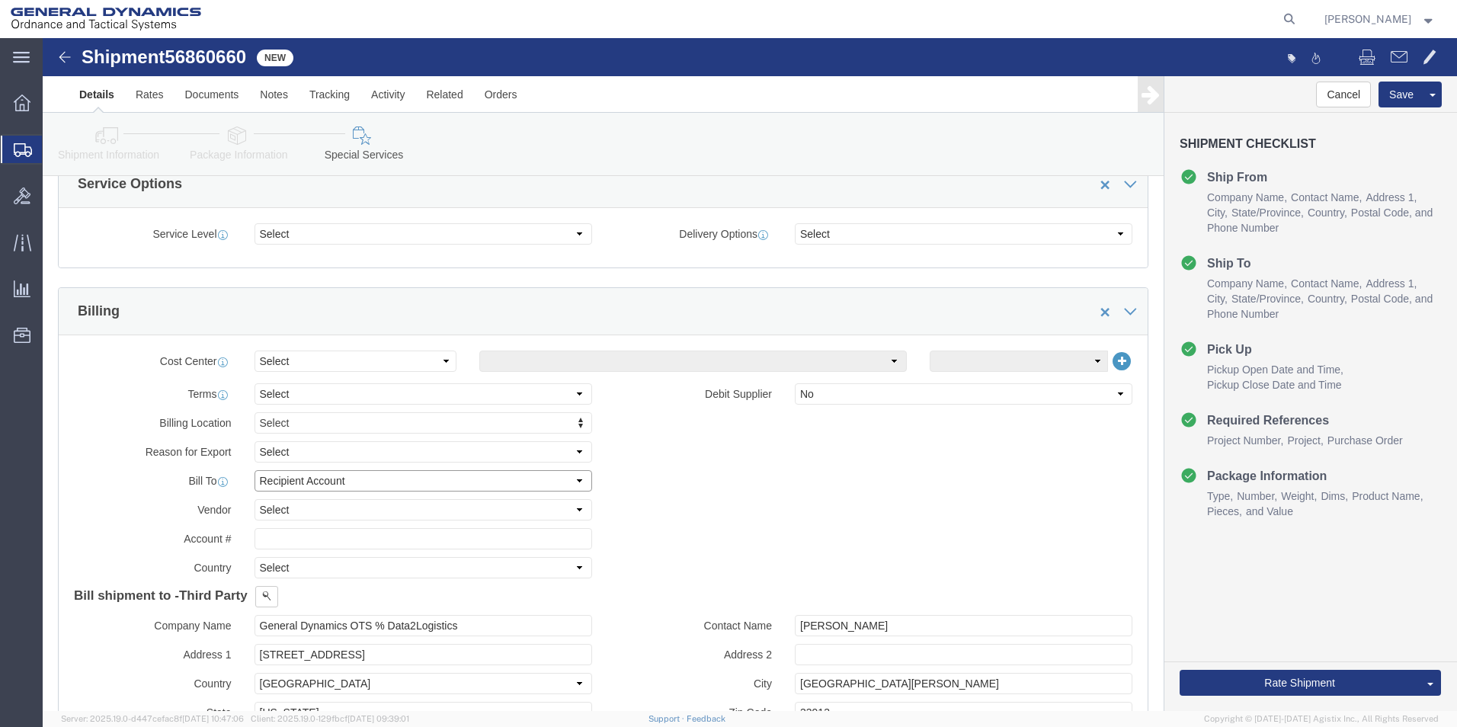
type input "08057-3054"
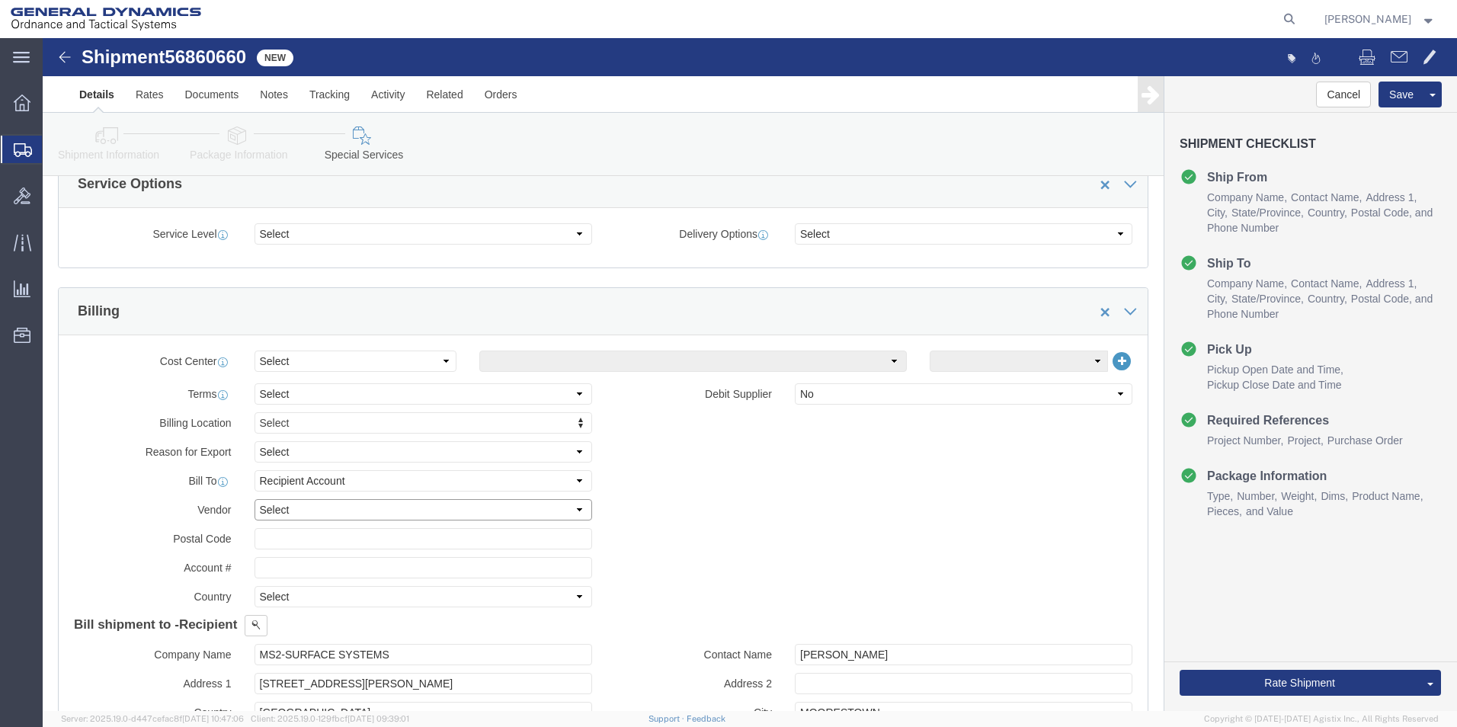
click select "Select DHL FedEx Express UPS"
select select "FedEx Express"
click select "Select DHL FedEx Express UPS"
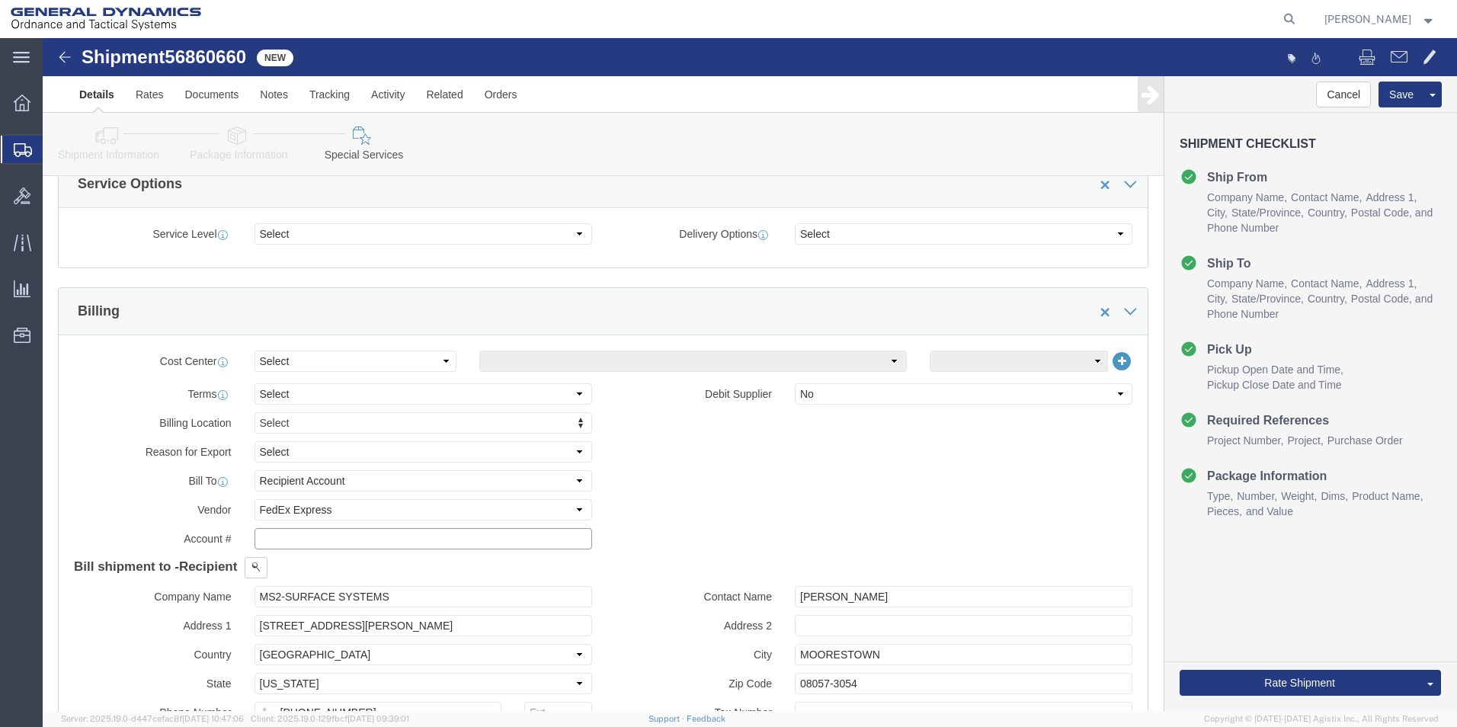
click input "text"
type input "30210"
click button "Rate Shipment"
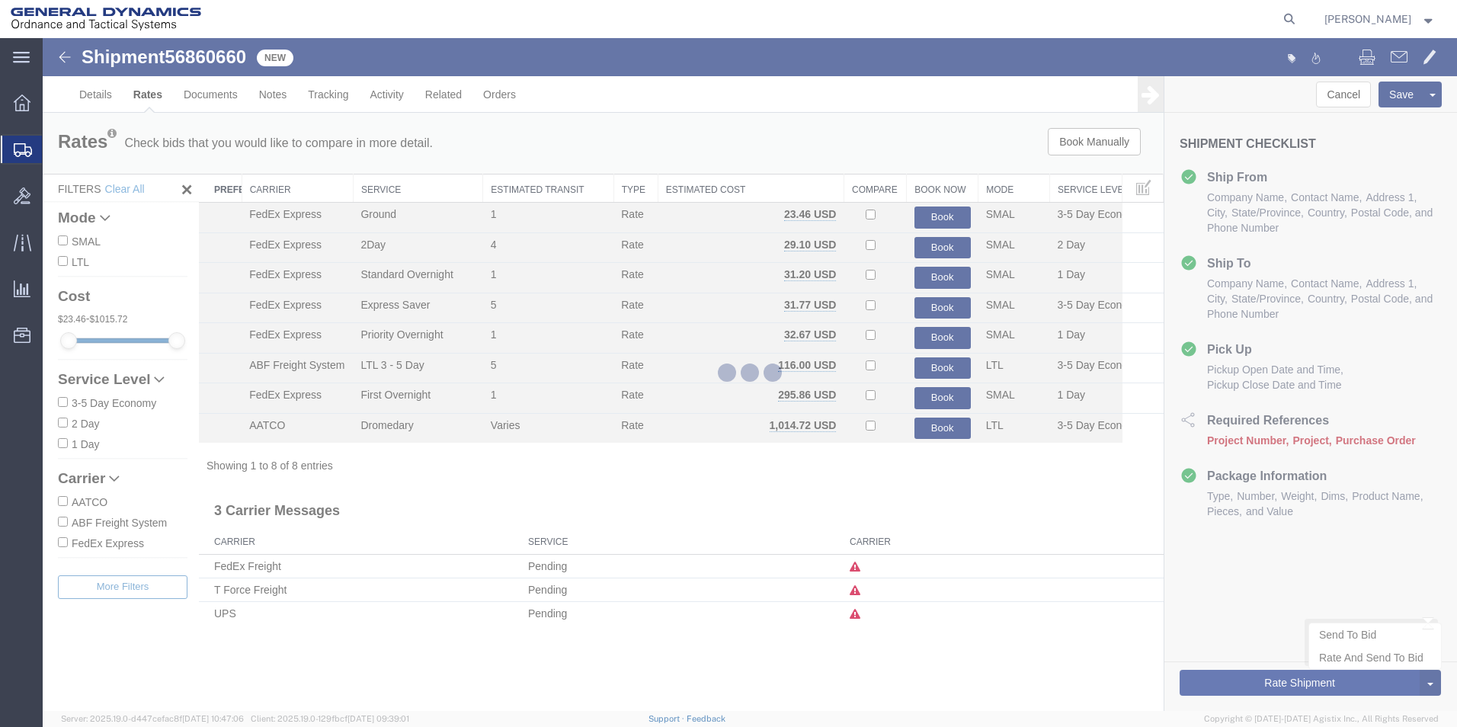
scroll to position [0, 0]
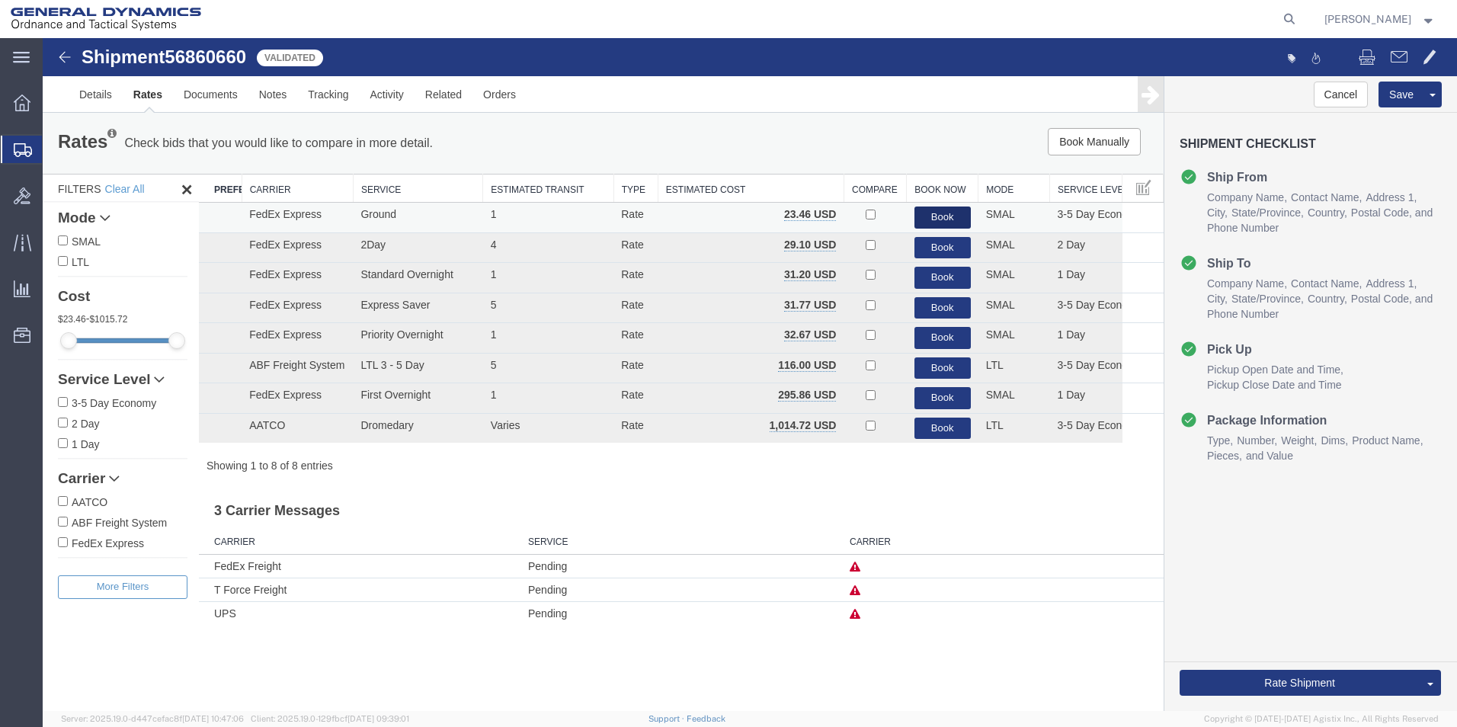
click at [940, 220] on button "Book" at bounding box center [943, 218] width 56 height 22
click at [948, 208] on button "Book" at bounding box center [943, 218] width 56 height 22
click at [954, 216] on button "Book" at bounding box center [943, 218] width 56 height 22
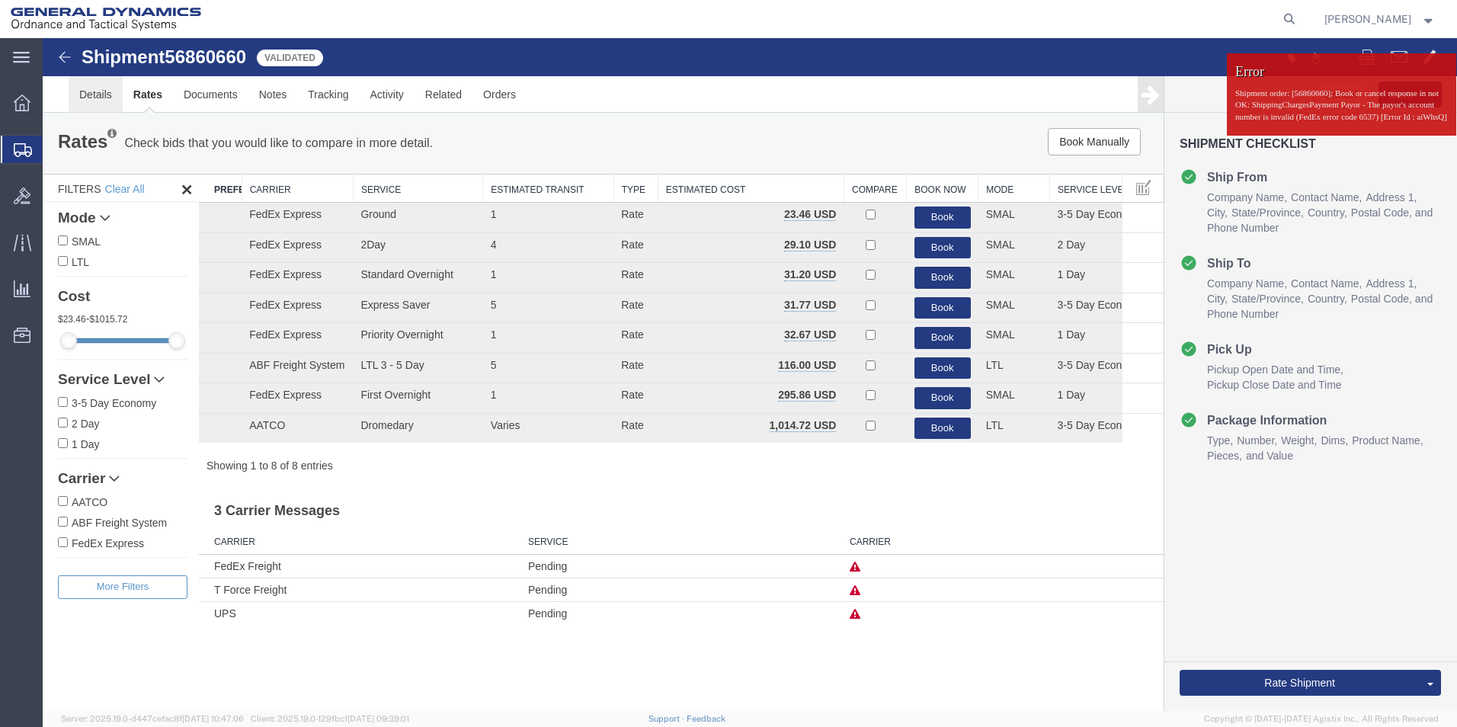
click at [100, 101] on link "Details" at bounding box center [96, 94] width 54 height 37
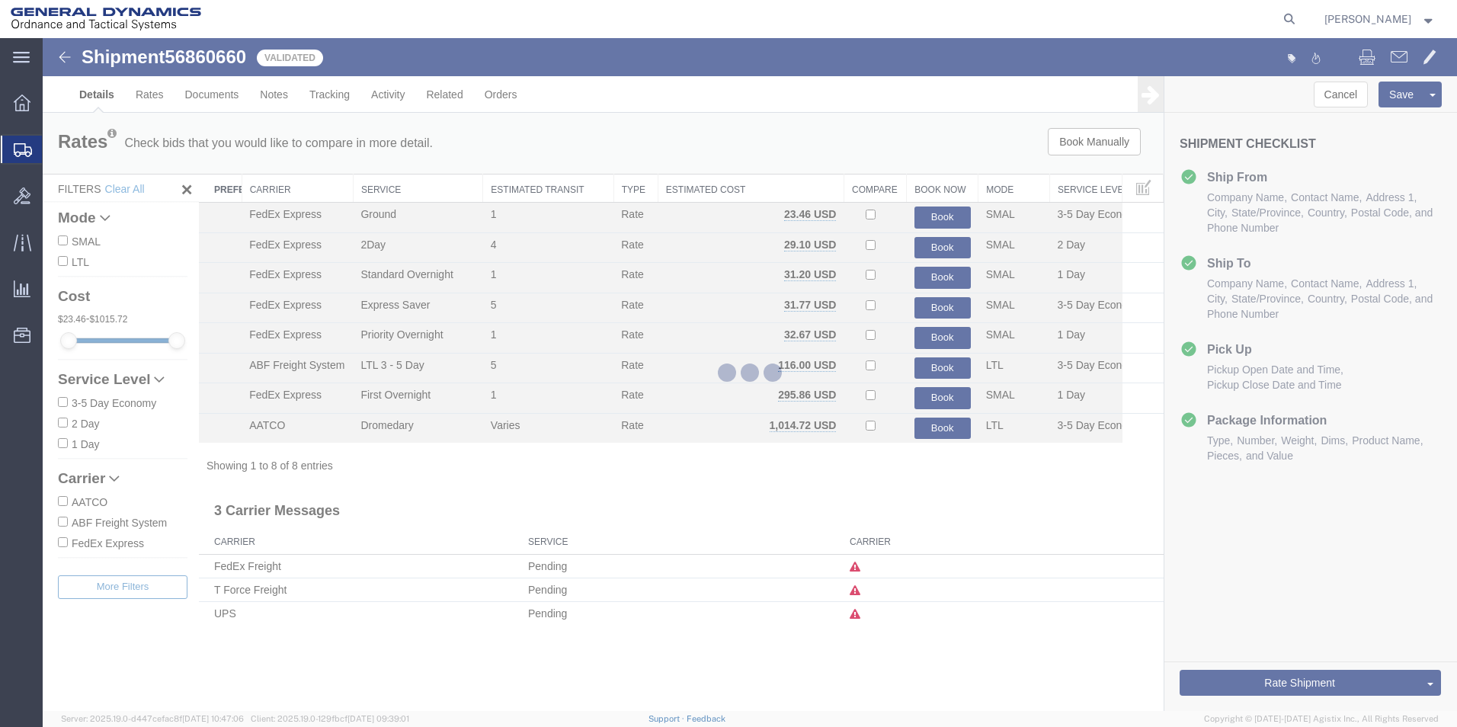
select select "310"
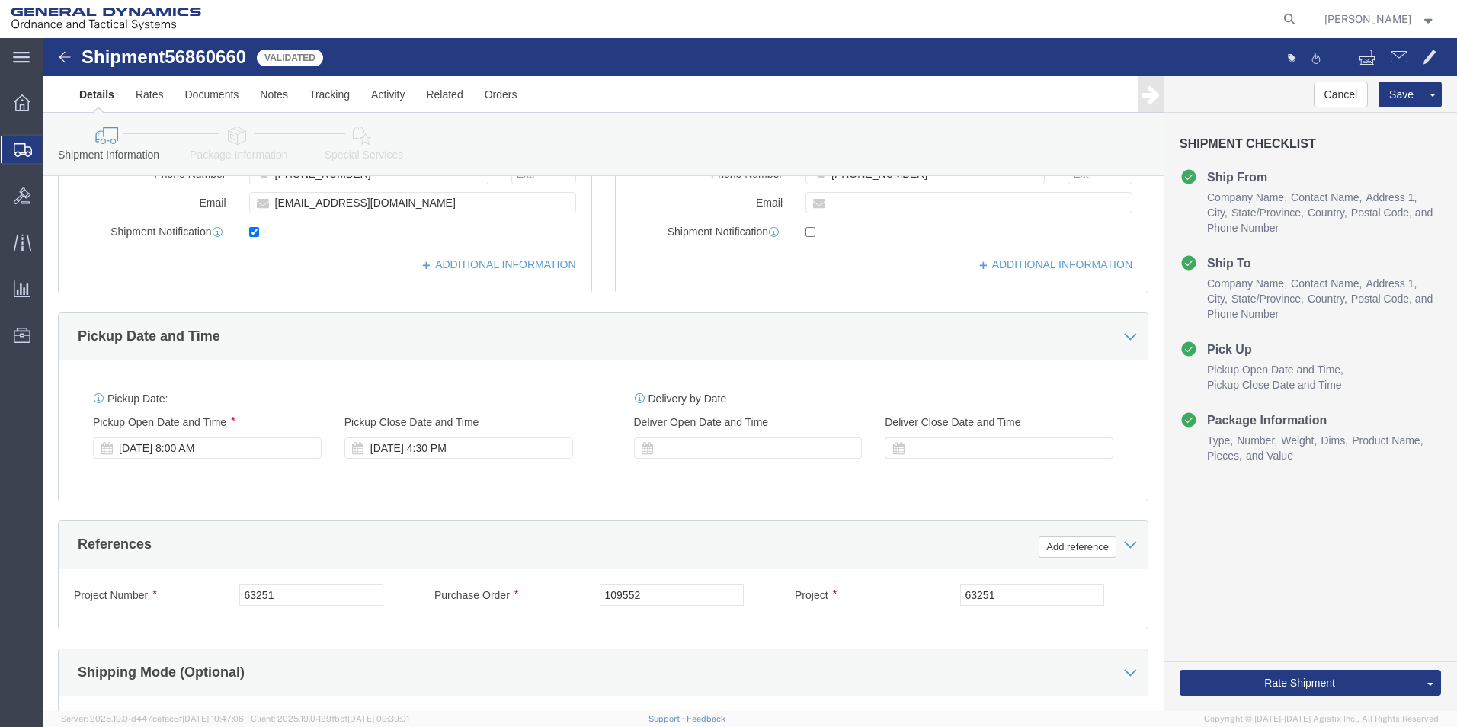
scroll to position [636, 0]
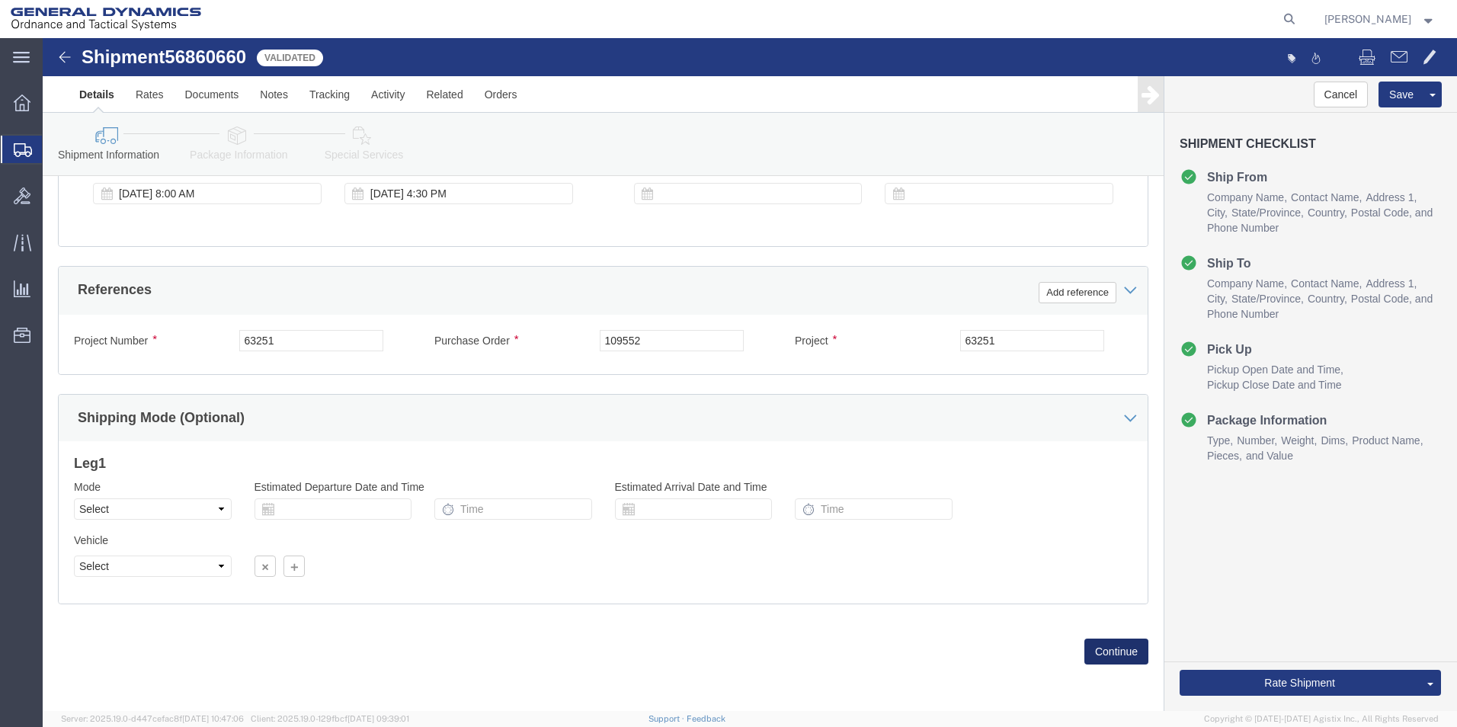
click button "Continue"
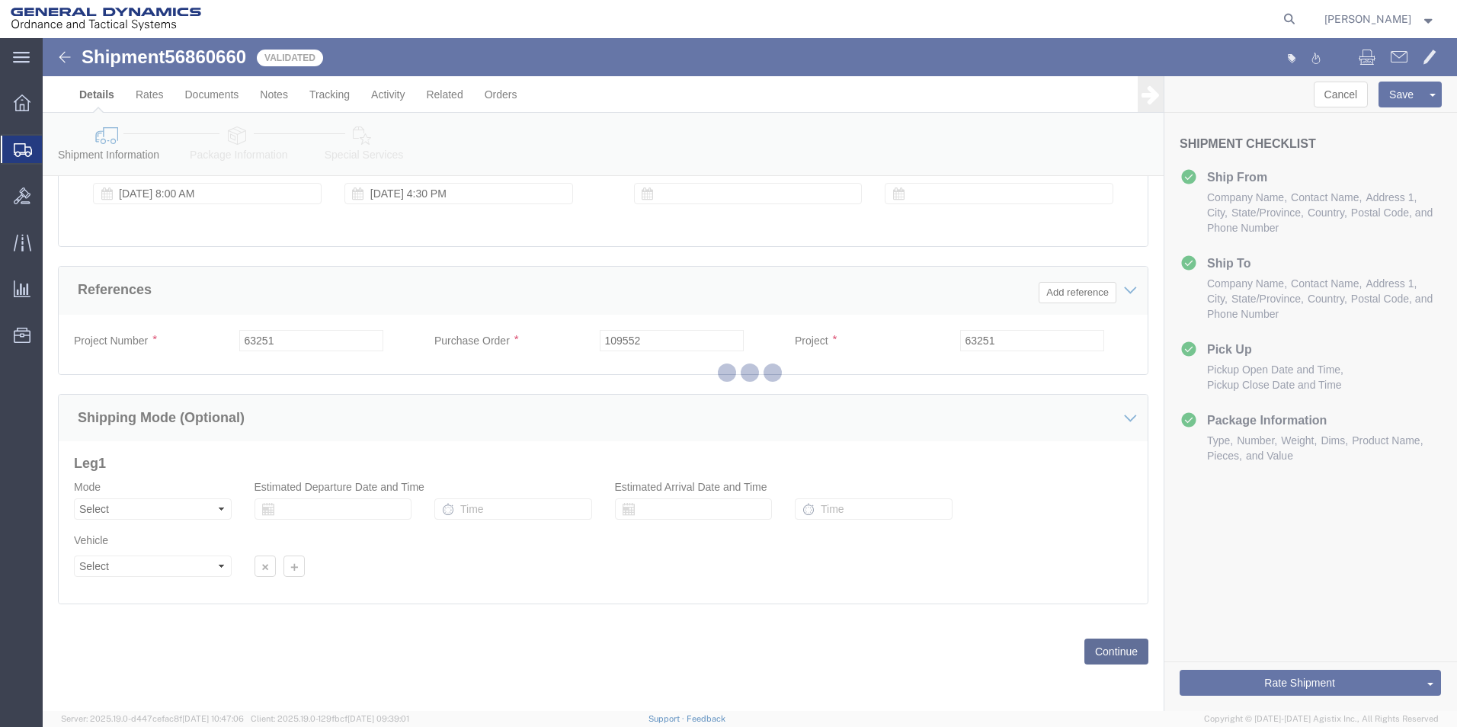
scroll to position [0, 0]
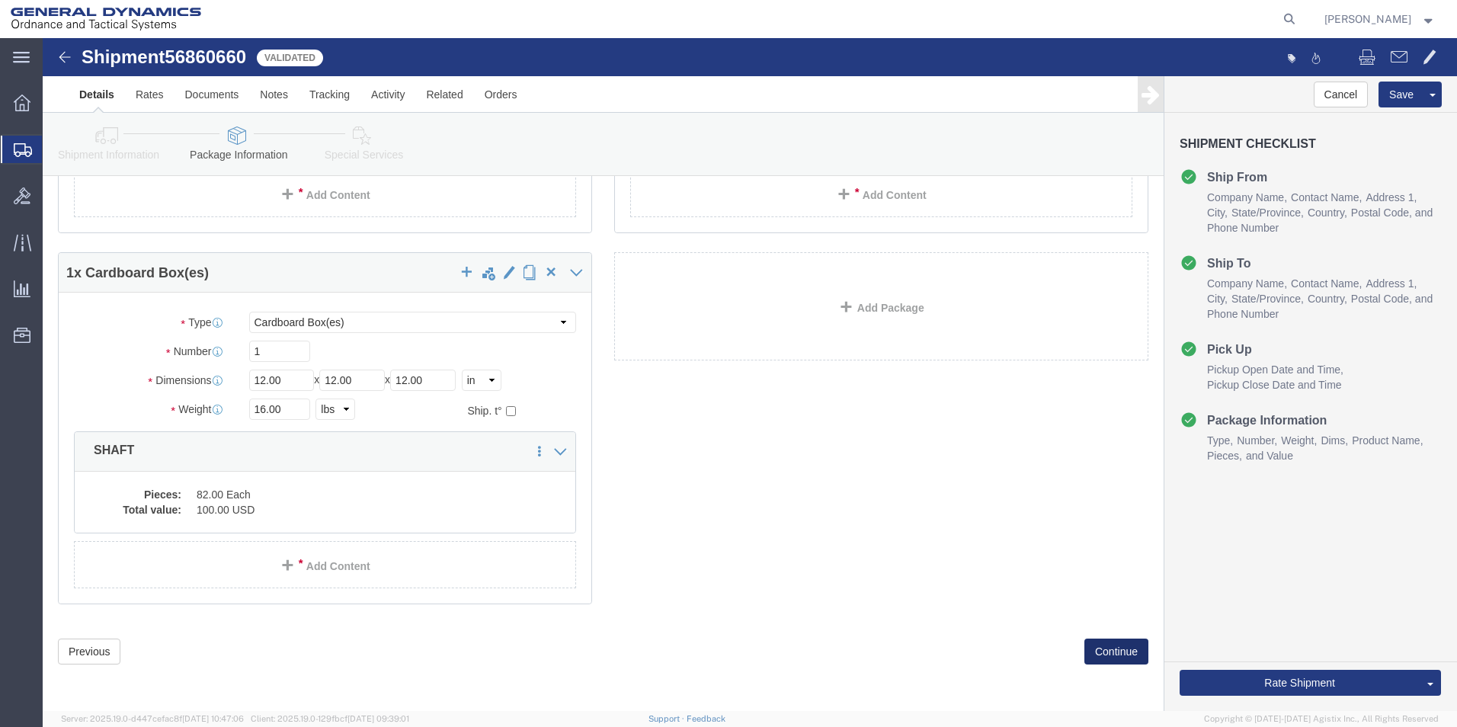
click button "Continue"
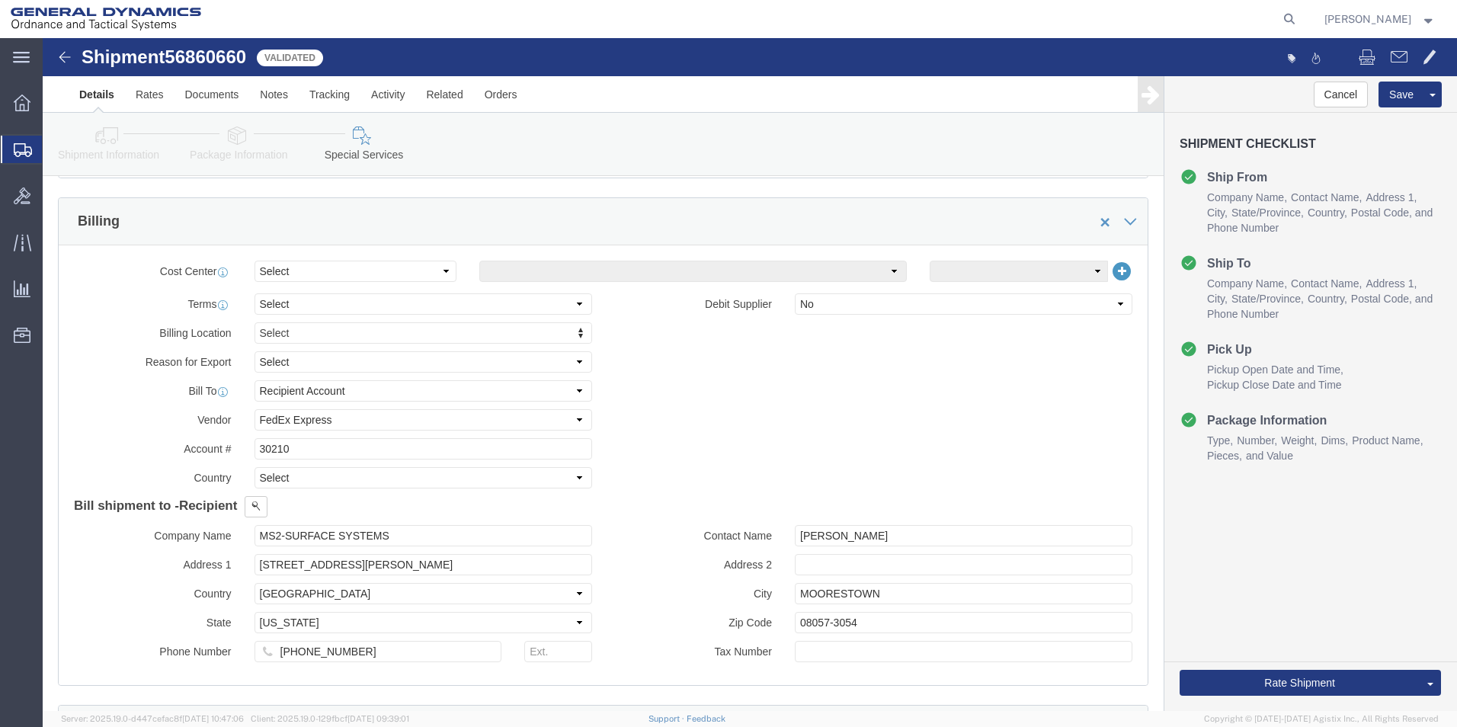
scroll to position [645, 0]
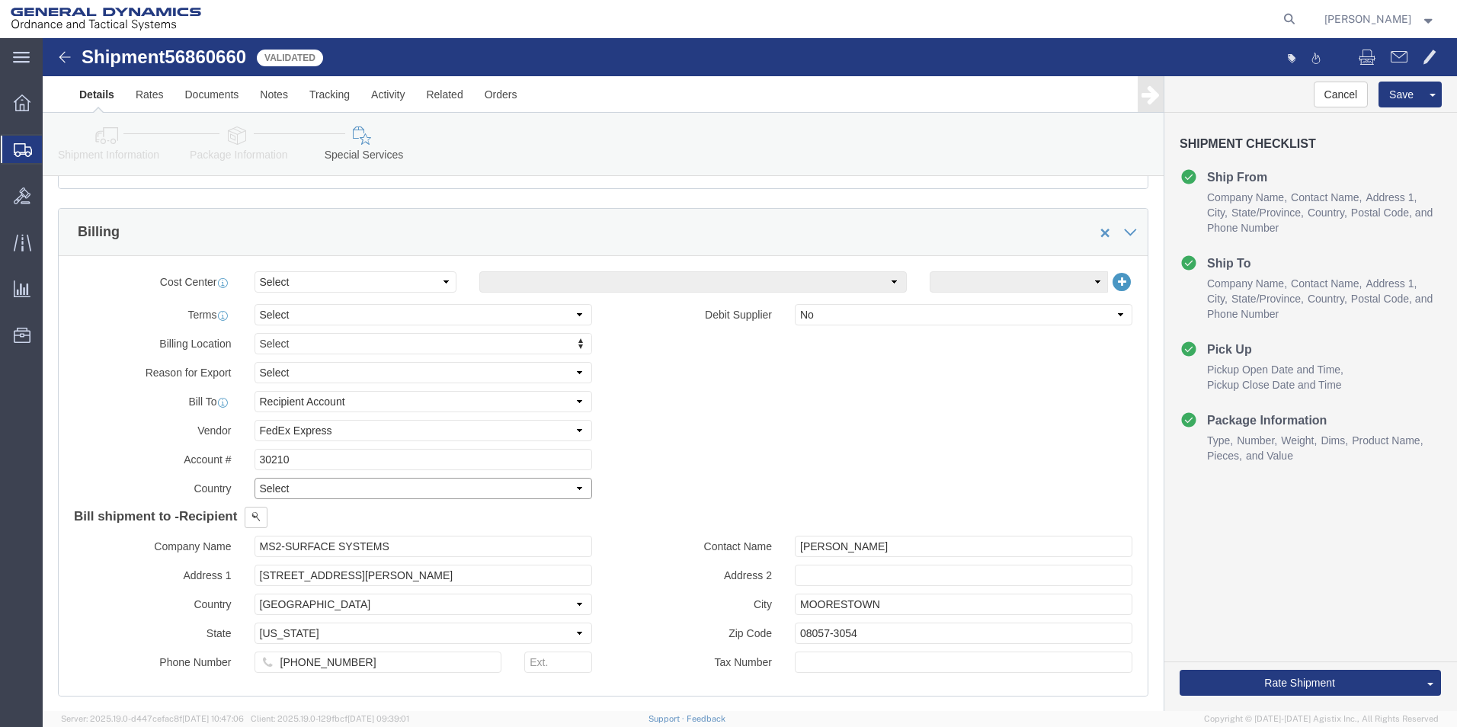
click select "Select [GEOGRAPHIC_DATA] [GEOGRAPHIC_DATA] [GEOGRAPHIC_DATA] [GEOGRAPHIC_DATA] …"
click select "Select DHL FedEx Express UPS"
select select
click select "Select DHL FedEx Express UPS"
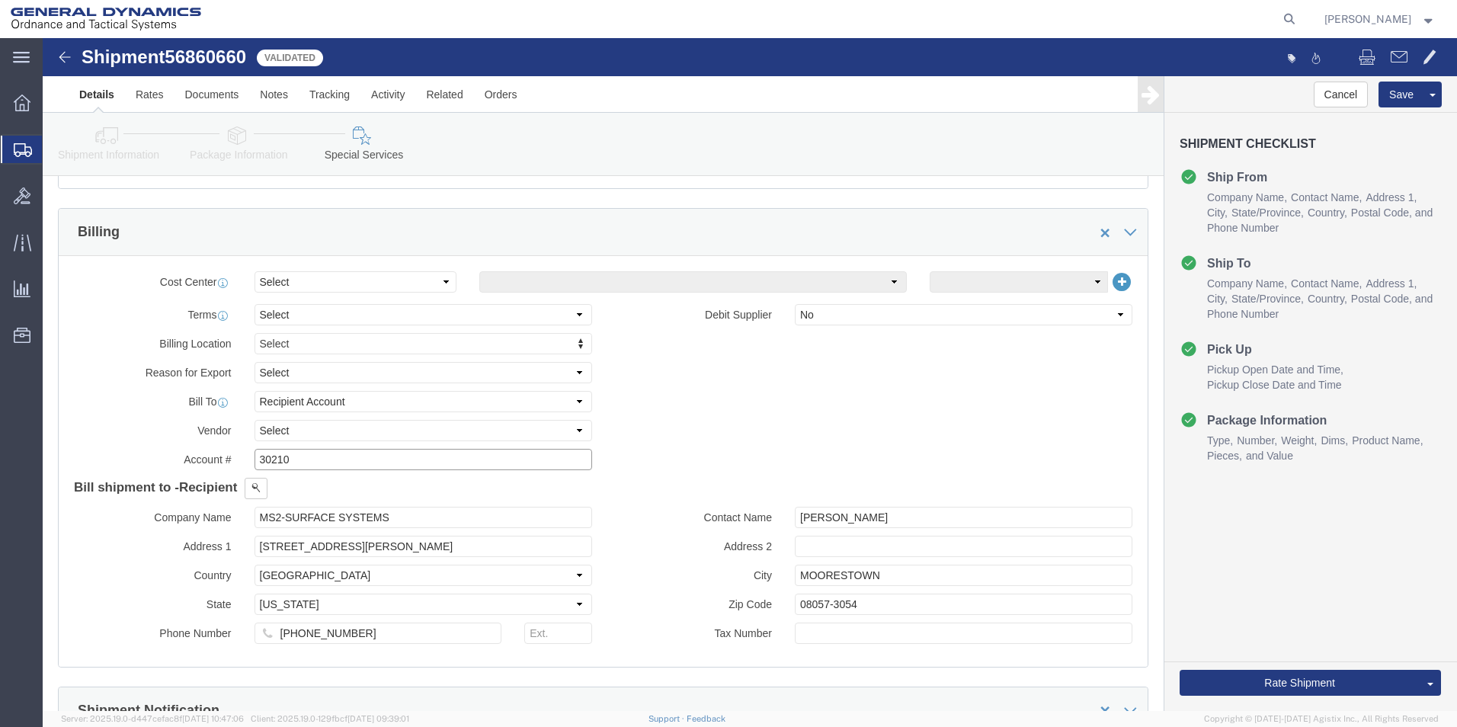
drag, startPoint x: 300, startPoint y: 417, endPoint x: 22, endPoint y: 409, distance: 277.5
click div "Billing Location Select Select My Profile Location GD-OTS [GEOGRAPHIC_DATA] (Co…"
type input "219450842"
click button "Rate Shipment"
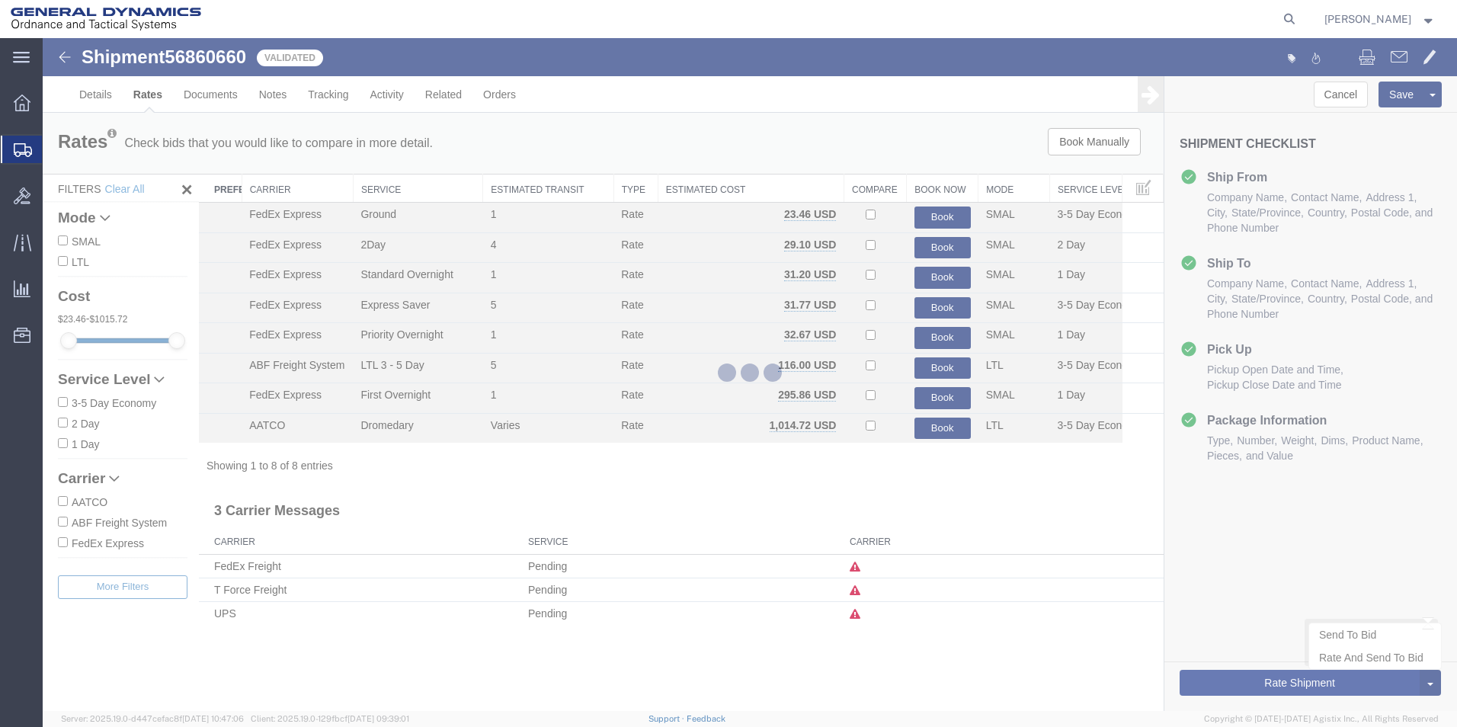
scroll to position [0, 0]
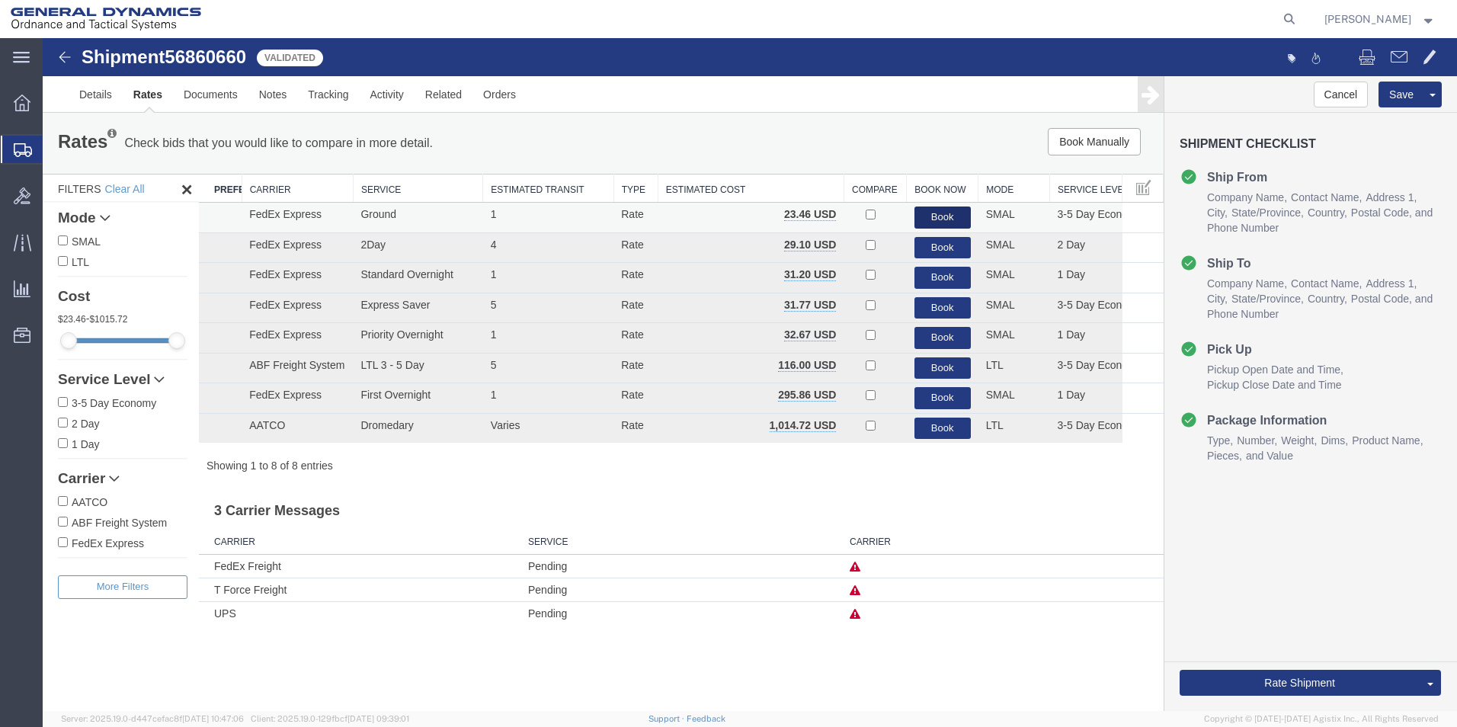
click at [945, 220] on button "Book" at bounding box center [943, 218] width 56 height 22
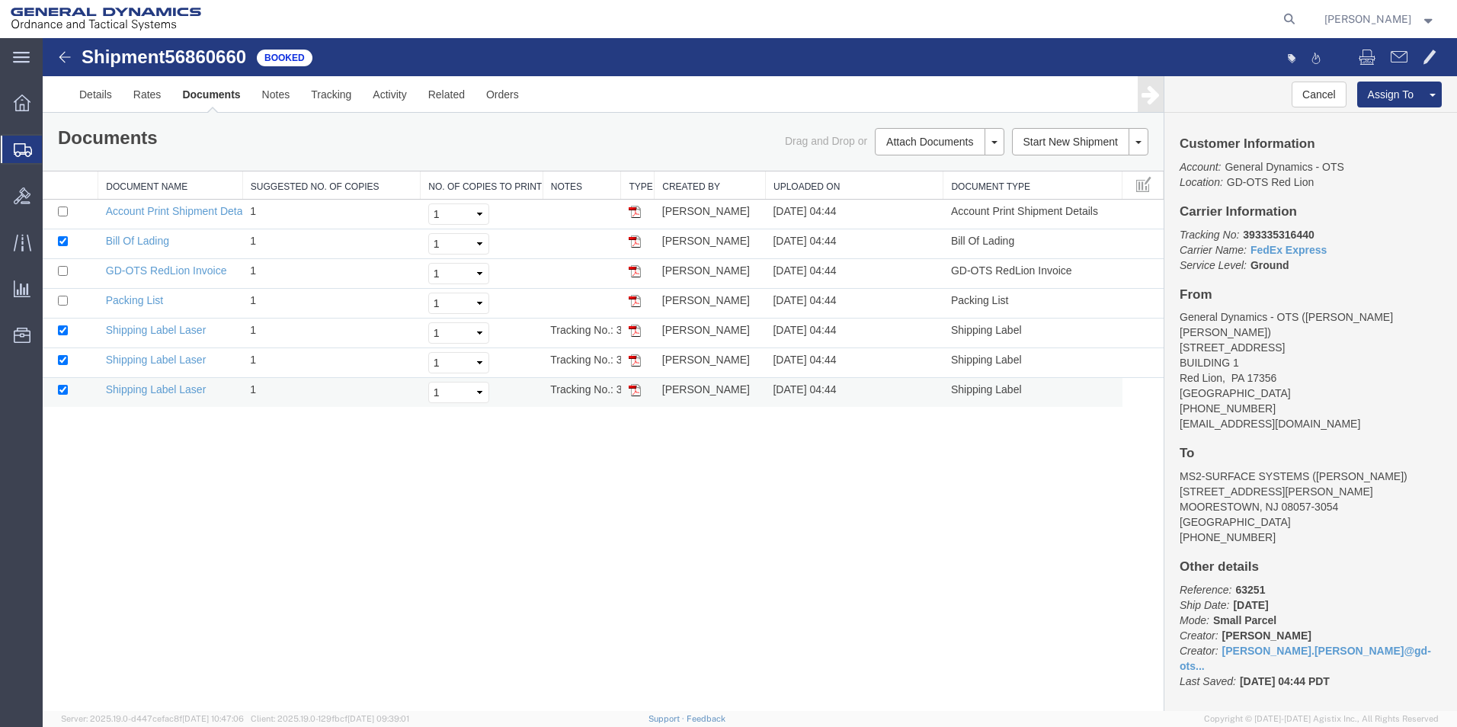
click at [633, 392] on img at bounding box center [635, 390] width 12 height 12
click at [636, 357] on img at bounding box center [635, 360] width 12 height 12
click at [637, 322] on td at bounding box center [638, 334] width 34 height 30
click at [636, 325] on img at bounding box center [635, 331] width 12 height 12
